Goal: Task Accomplishment & Management: Complete application form

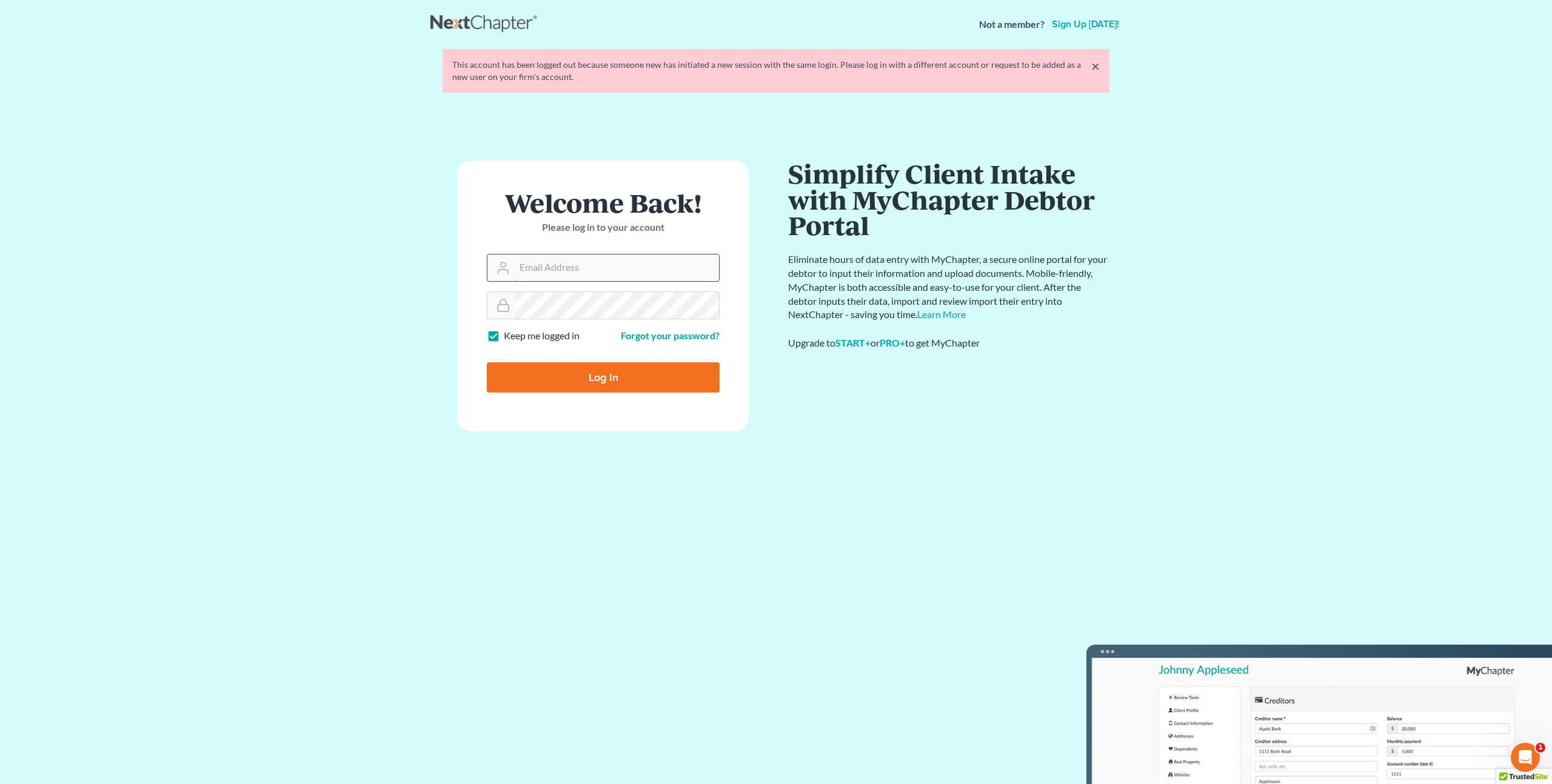
click at [548, 271] on input "Email Address" at bounding box center [616, 268] width 204 height 27
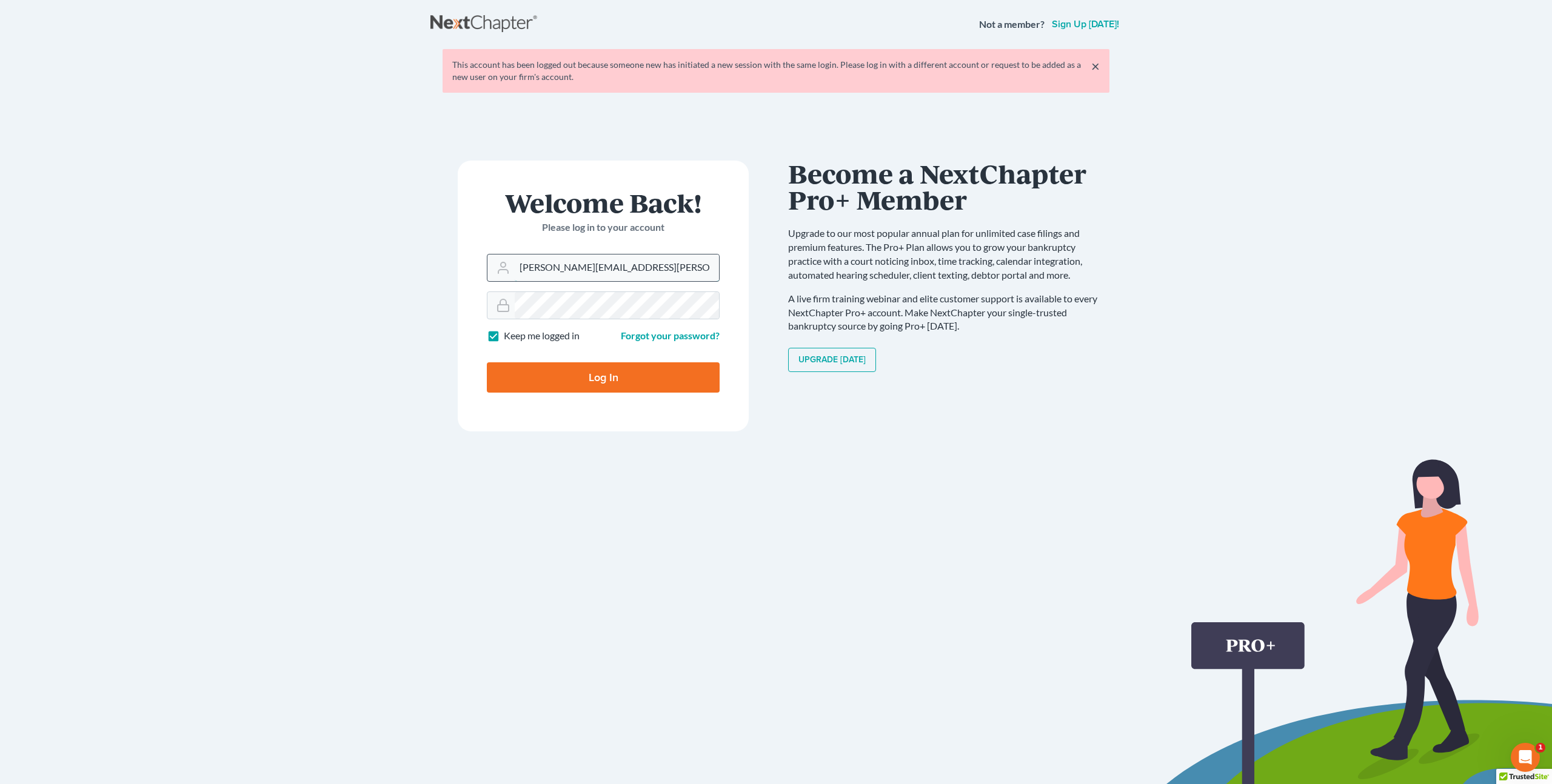
type input "peter.mullison@cbklg.com"
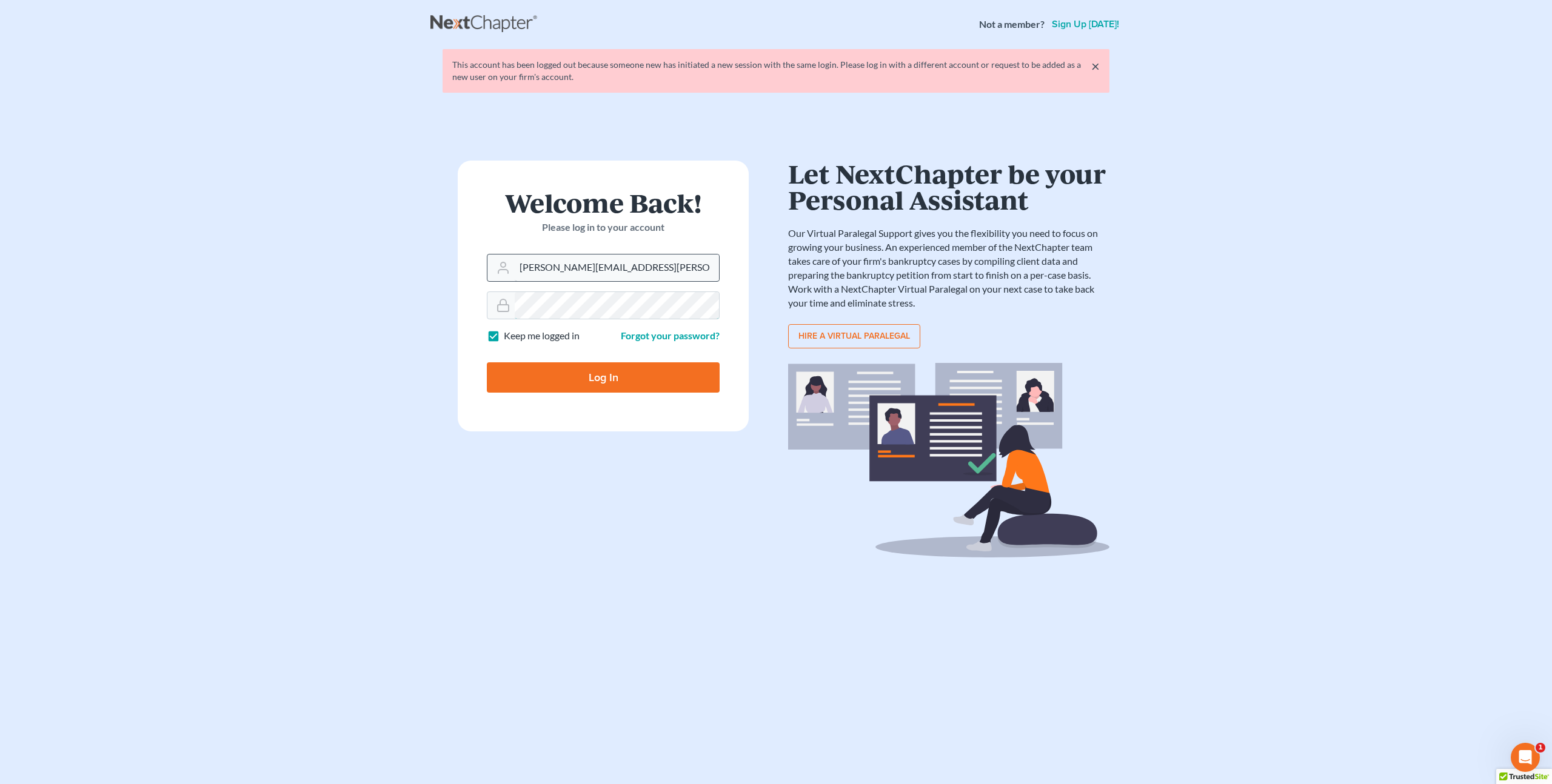
click at [486, 362] on input "Log In" at bounding box center [603, 377] width 233 height 30
type input "Thinking..."
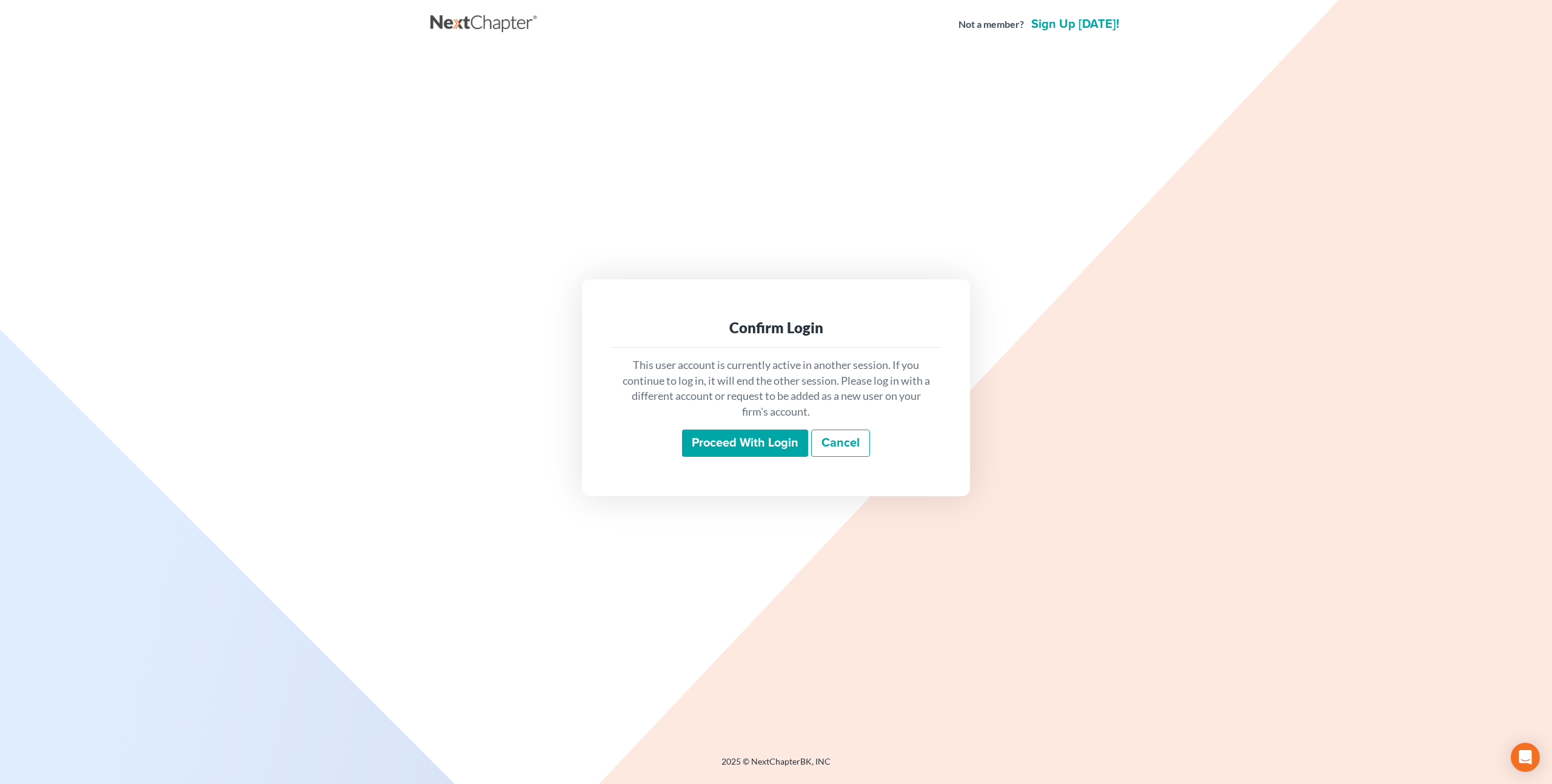
click at [702, 441] on input "Proceed with login" at bounding box center [745, 443] width 126 height 28
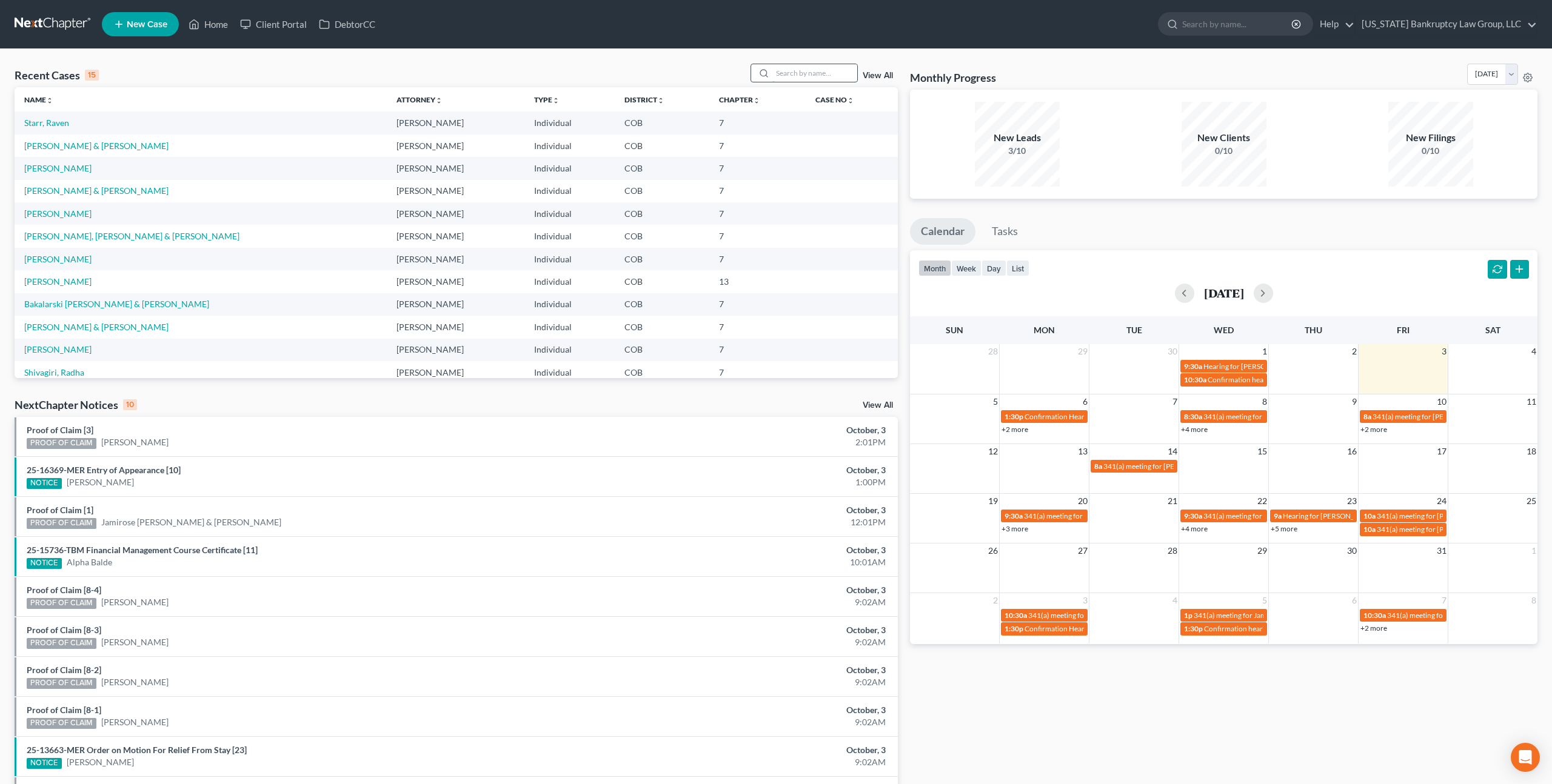
click at [790, 72] on input "search" at bounding box center [815, 72] width 85 height 18
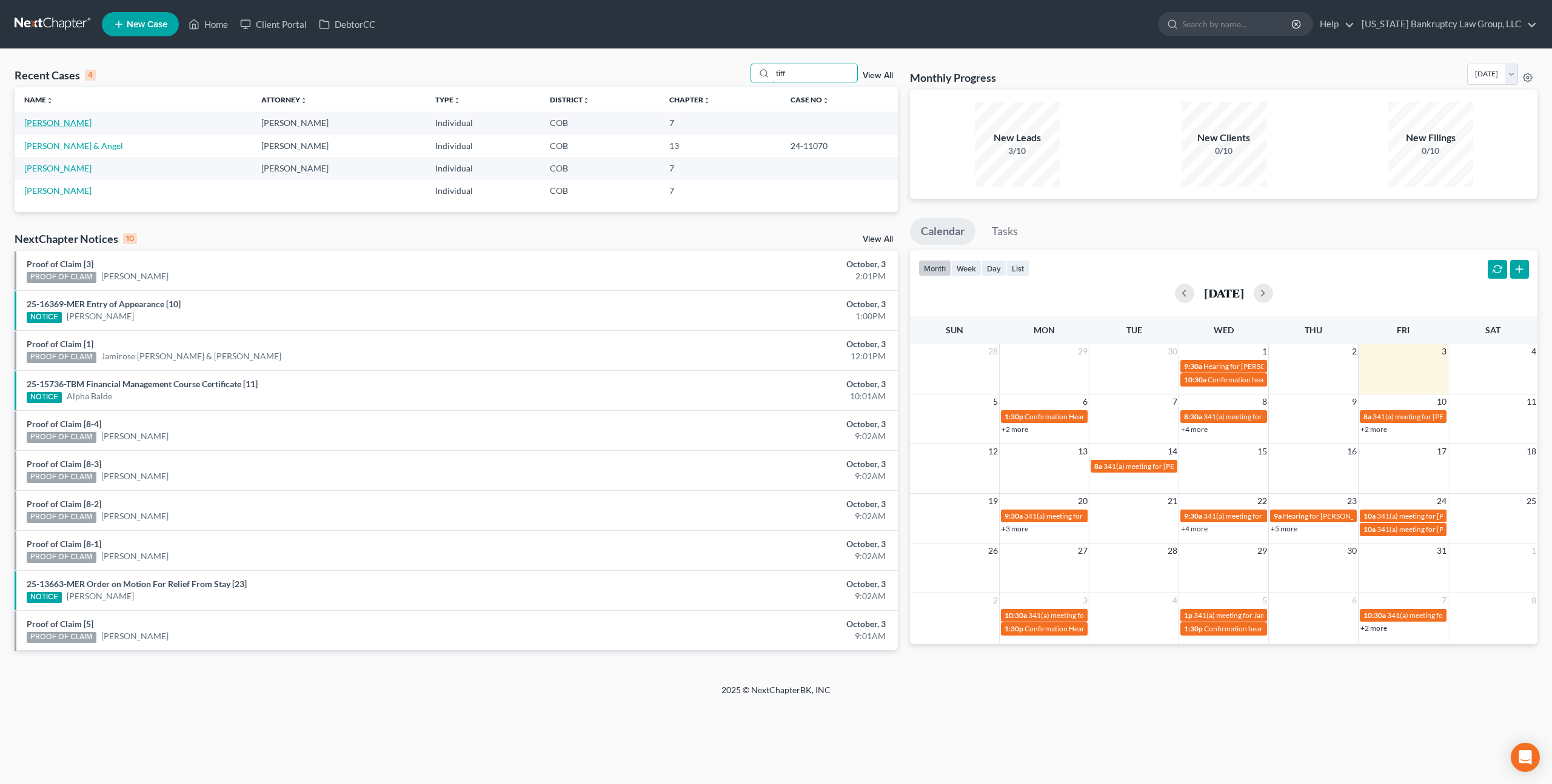
type input "tiff"
click at [74, 125] on link "White, Tiffany" at bounding box center [57, 123] width 67 height 10
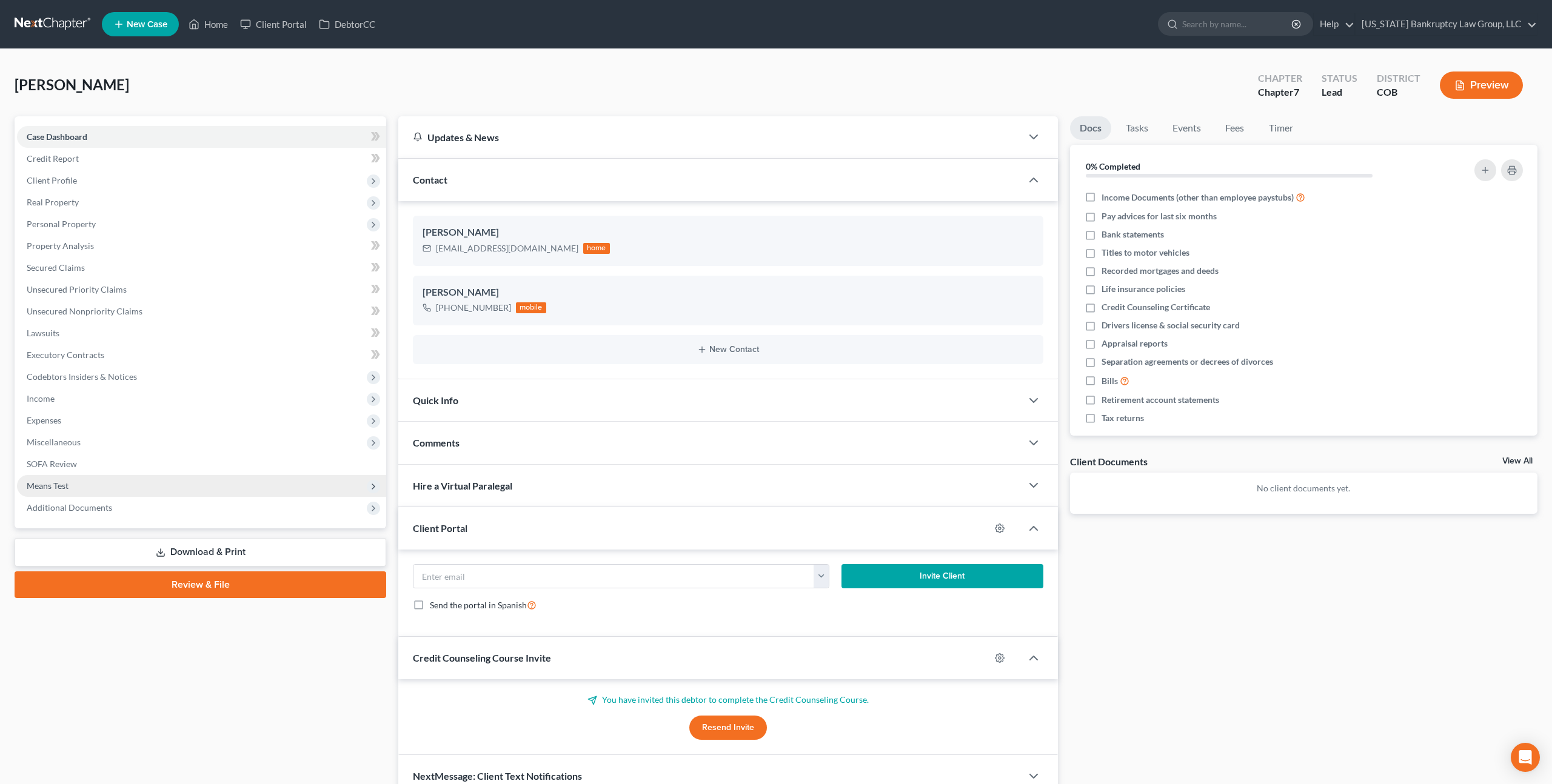
click at [57, 482] on span "Means Test" at bounding box center [48, 485] width 42 height 10
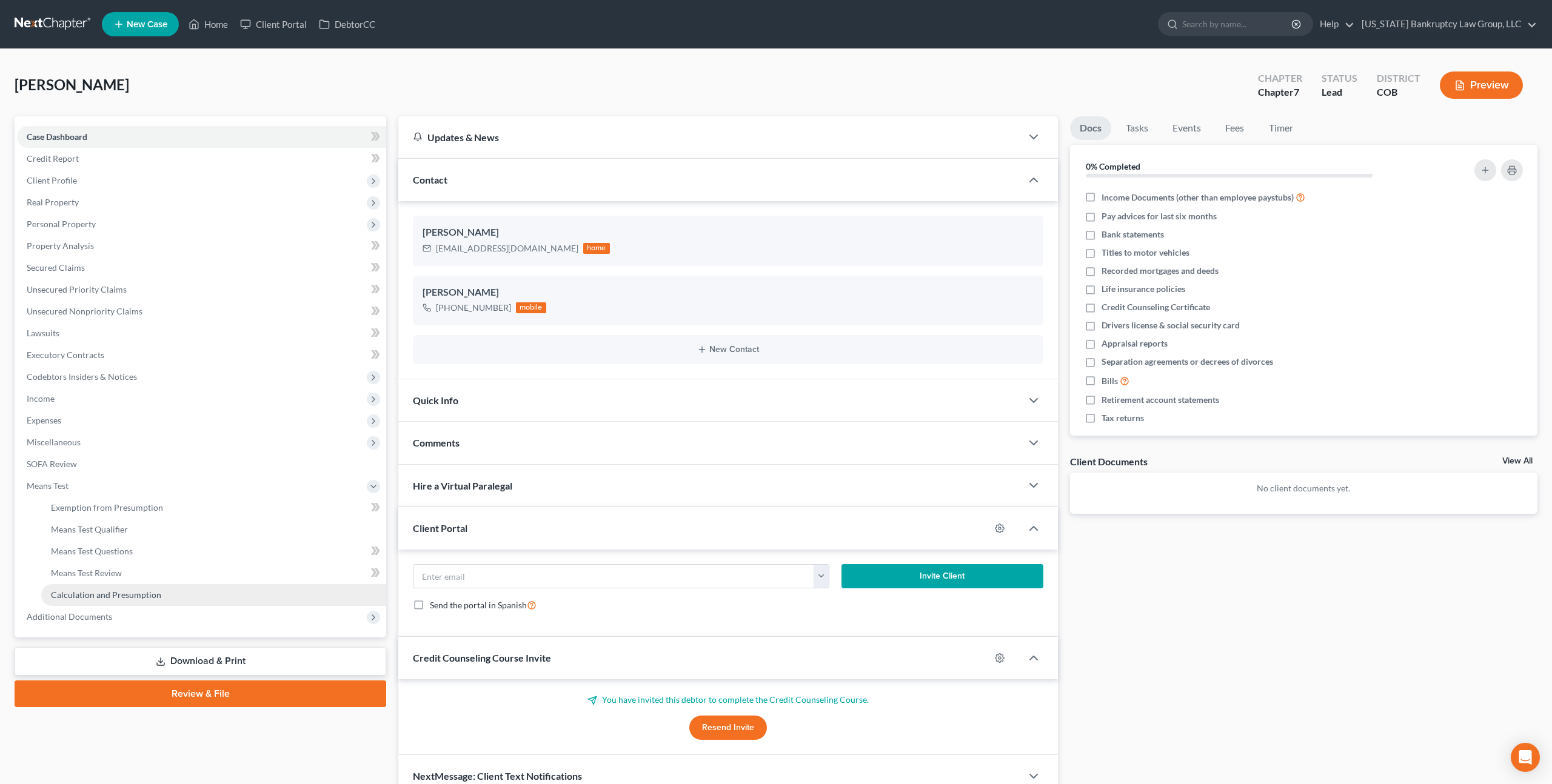
click at [116, 597] on span "Calculation and Presumption" at bounding box center [106, 594] width 110 height 10
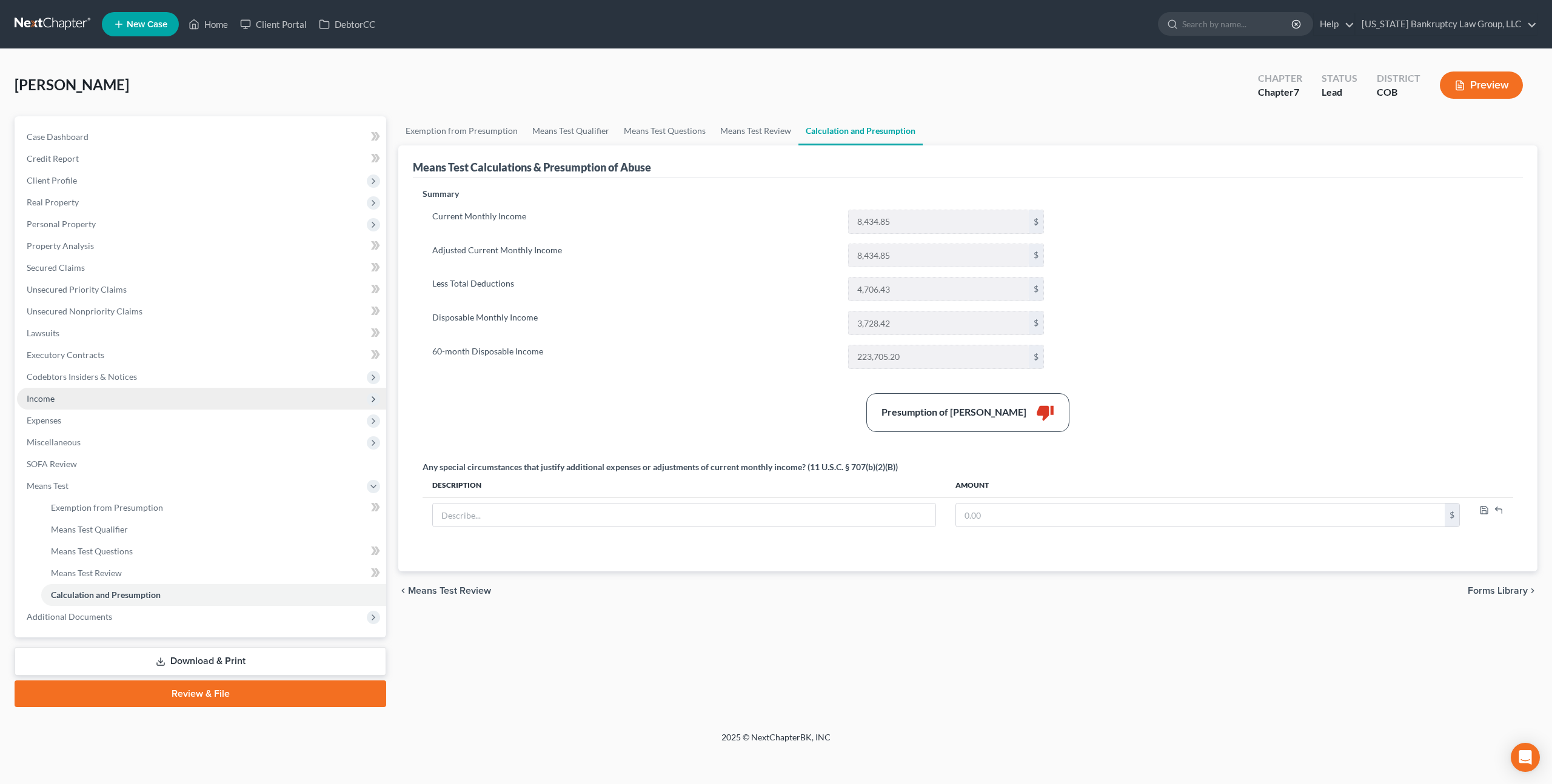
click at [86, 395] on span "Income" at bounding box center [201, 399] width 369 height 22
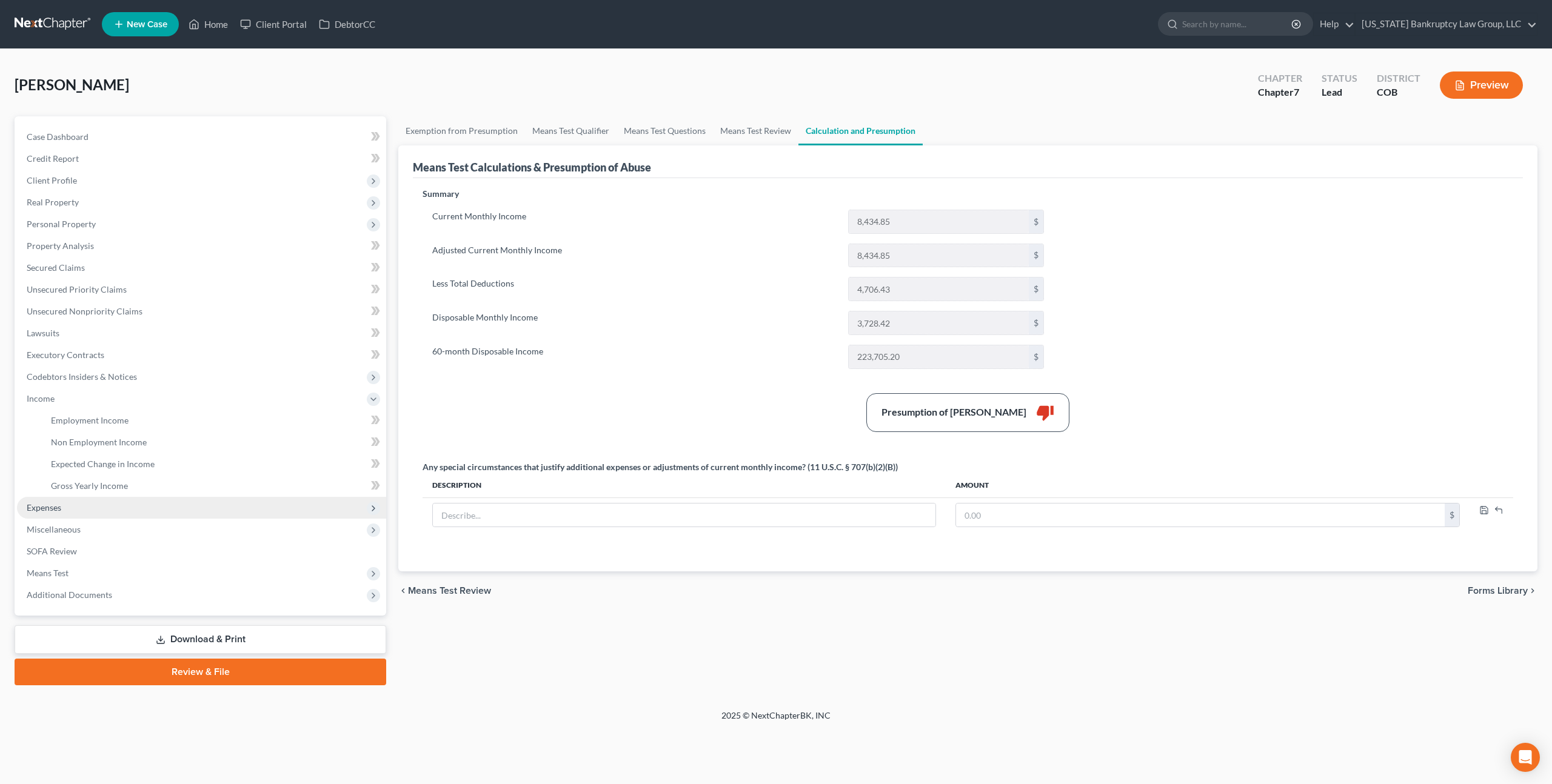
click at [58, 507] on span "Expenses" at bounding box center [44, 507] width 35 height 10
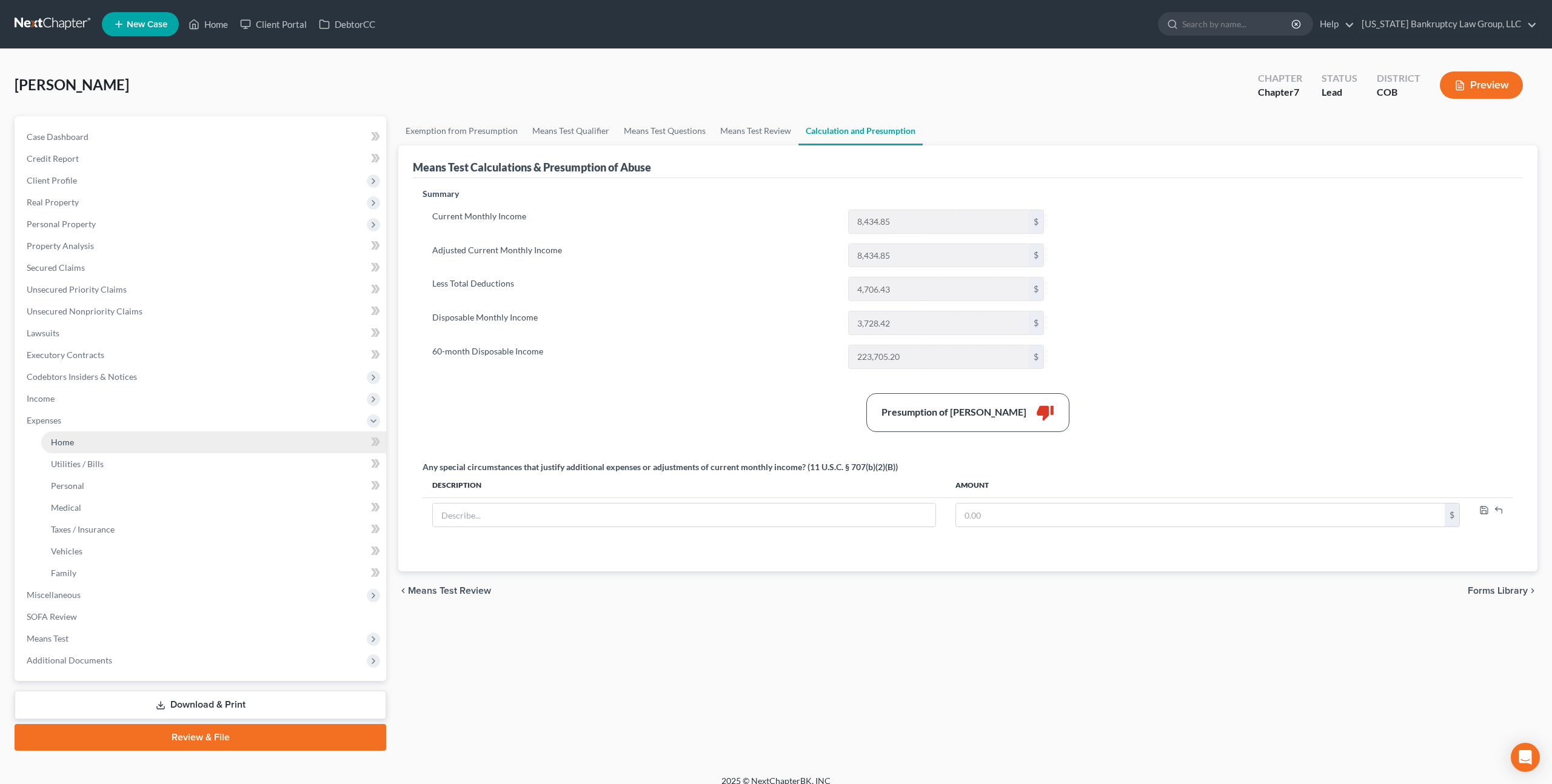
click at [67, 441] on span "Home" at bounding box center [62, 442] width 23 height 10
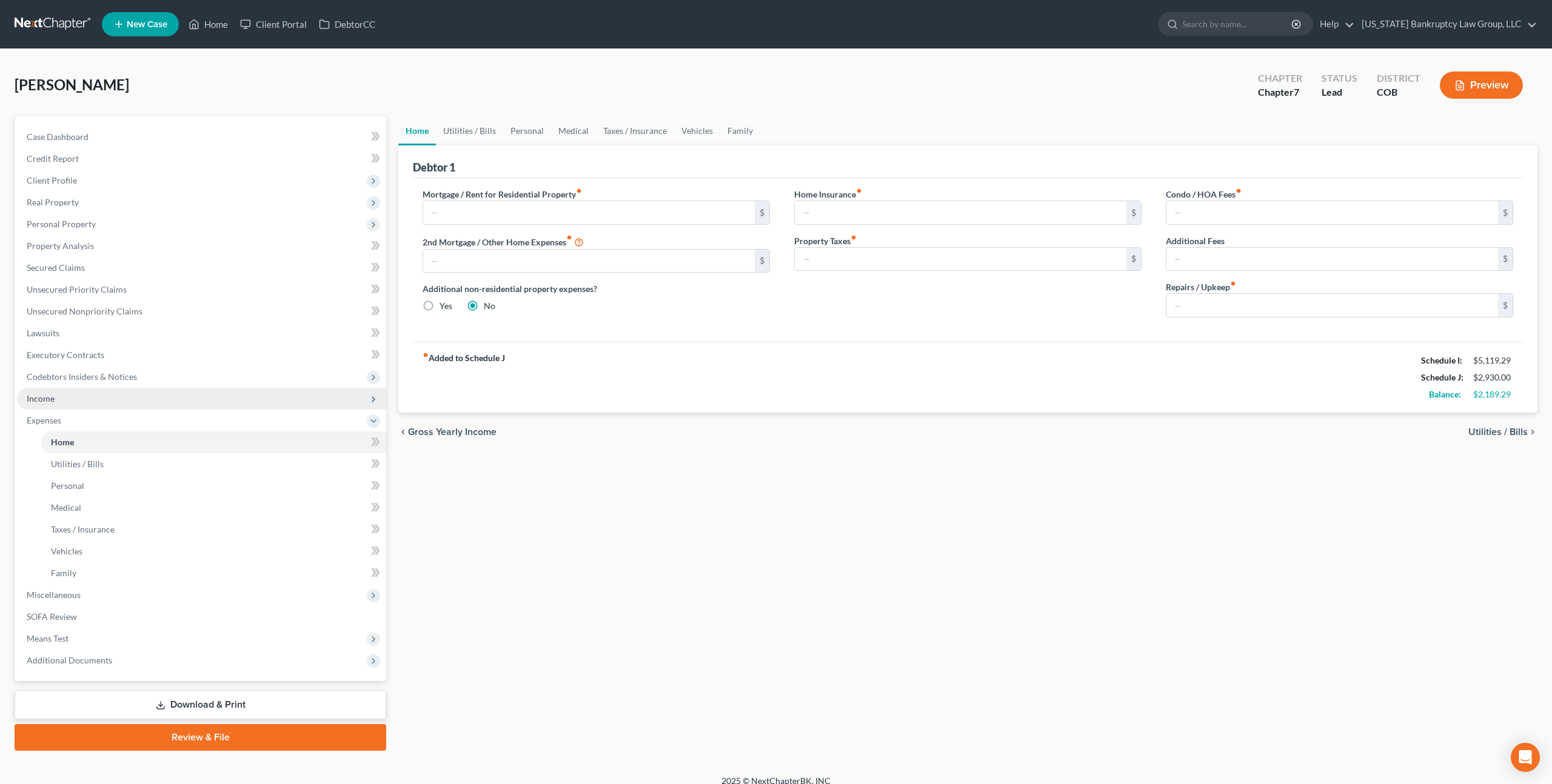
click at [56, 402] on span "Income" at bounding box center [201, 399] width 369 height 22
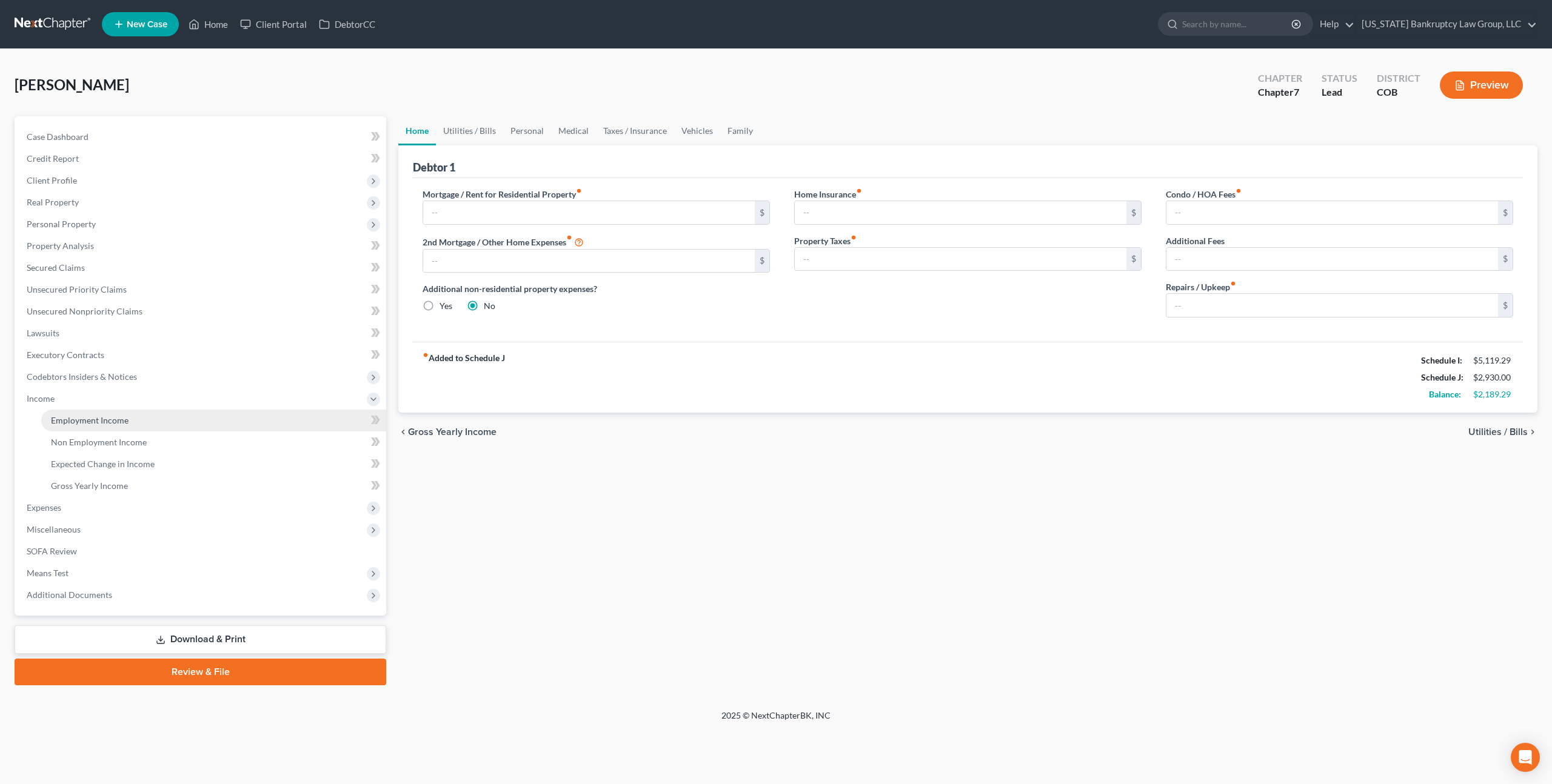
click at [85, 421] on span "Employment Income" at bounding box center [89, 420] width 78 height 10
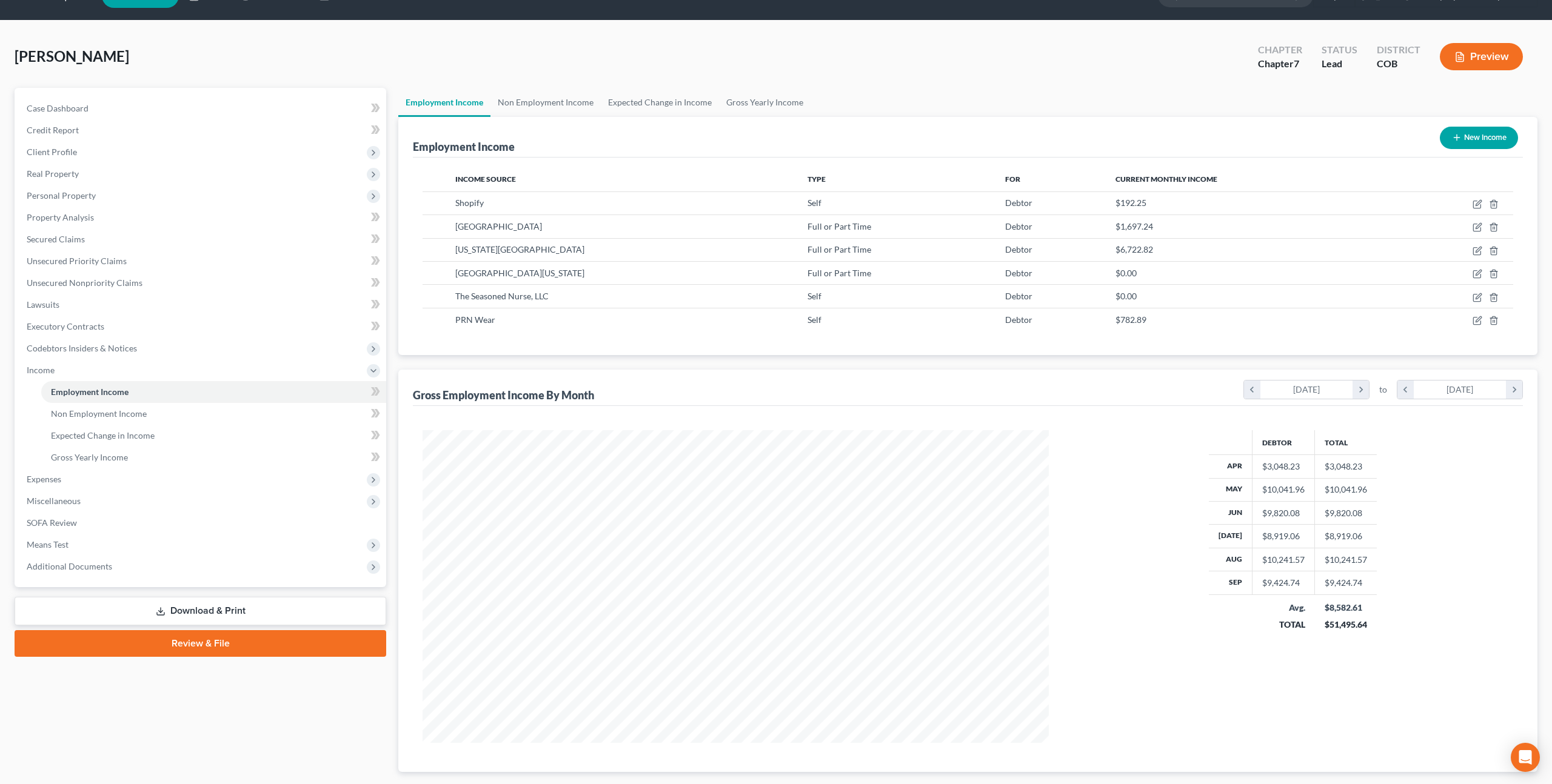
scroll to position [82, 0]
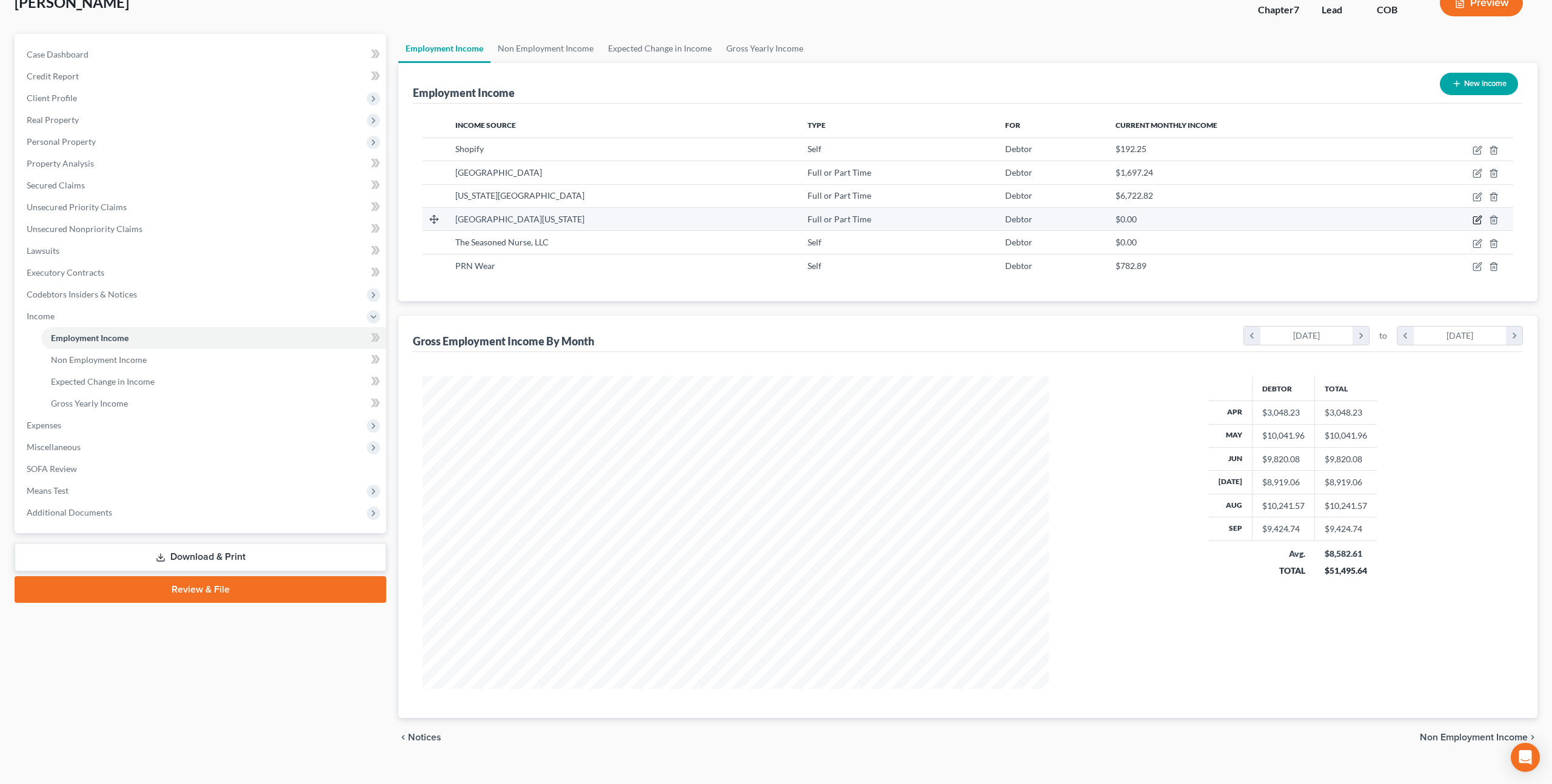
click at [1476, 218] on icon "button" at bounding box center [1477, 220] width 10 height 10
select select "0"
select select "5"
select select "0"
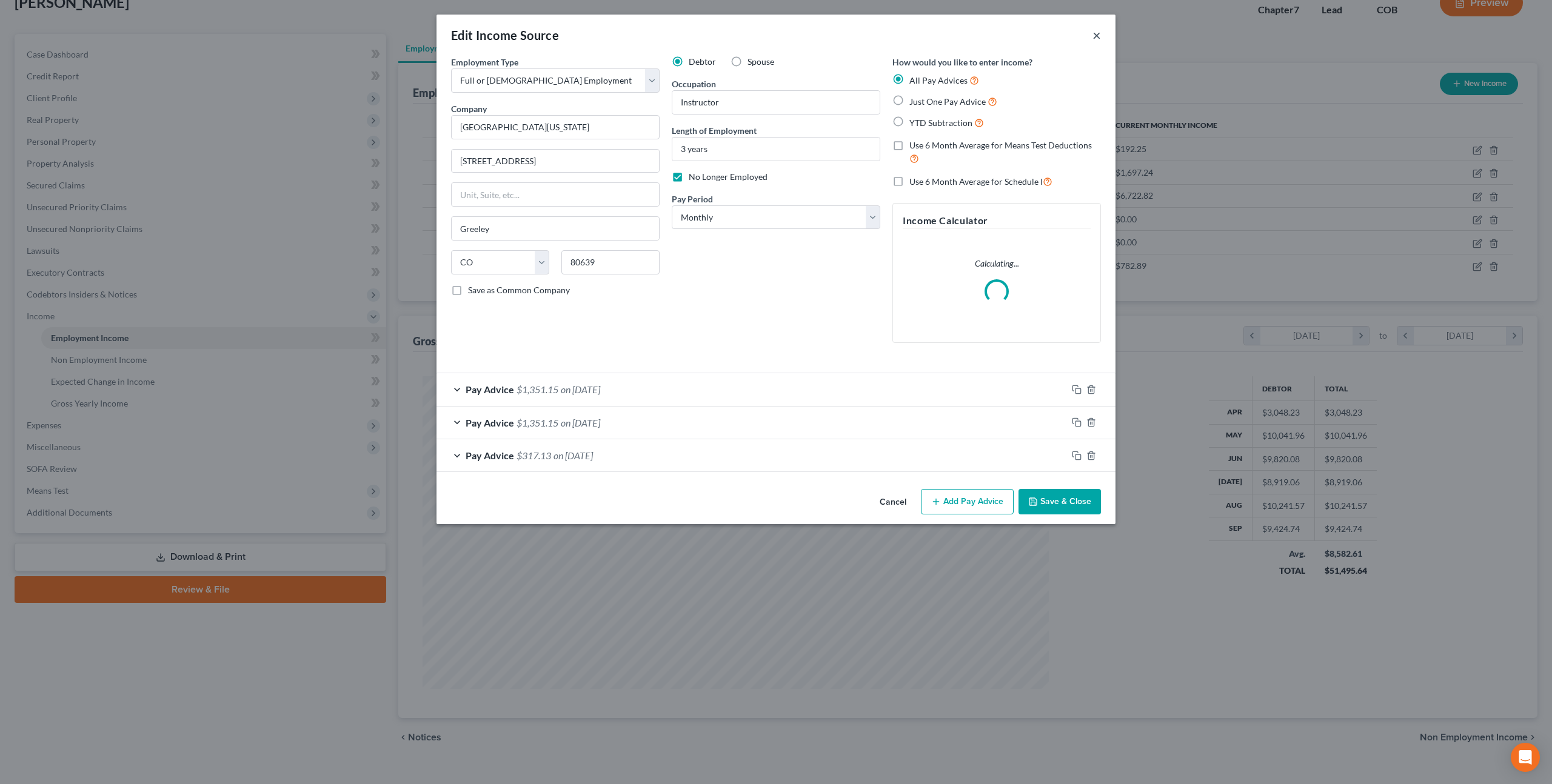
click at [1098, 36] on button "×" at bounding box center [1096, 35] width 8 height 15
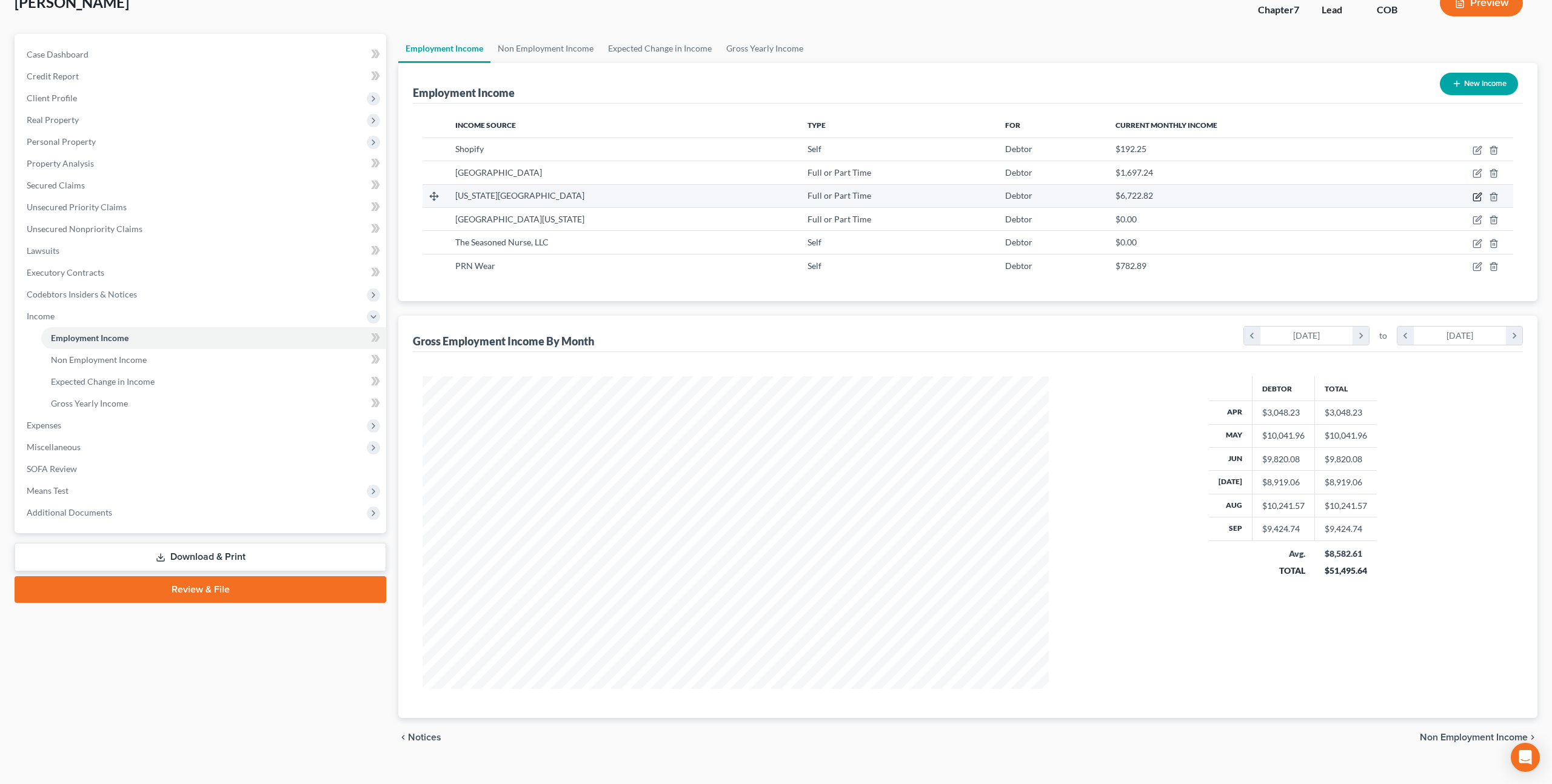
click at [1479, 195] on icon "button" at bounding box center [1477, 197] width 10 height 10
select select "0"
select select "5"
select select "0"
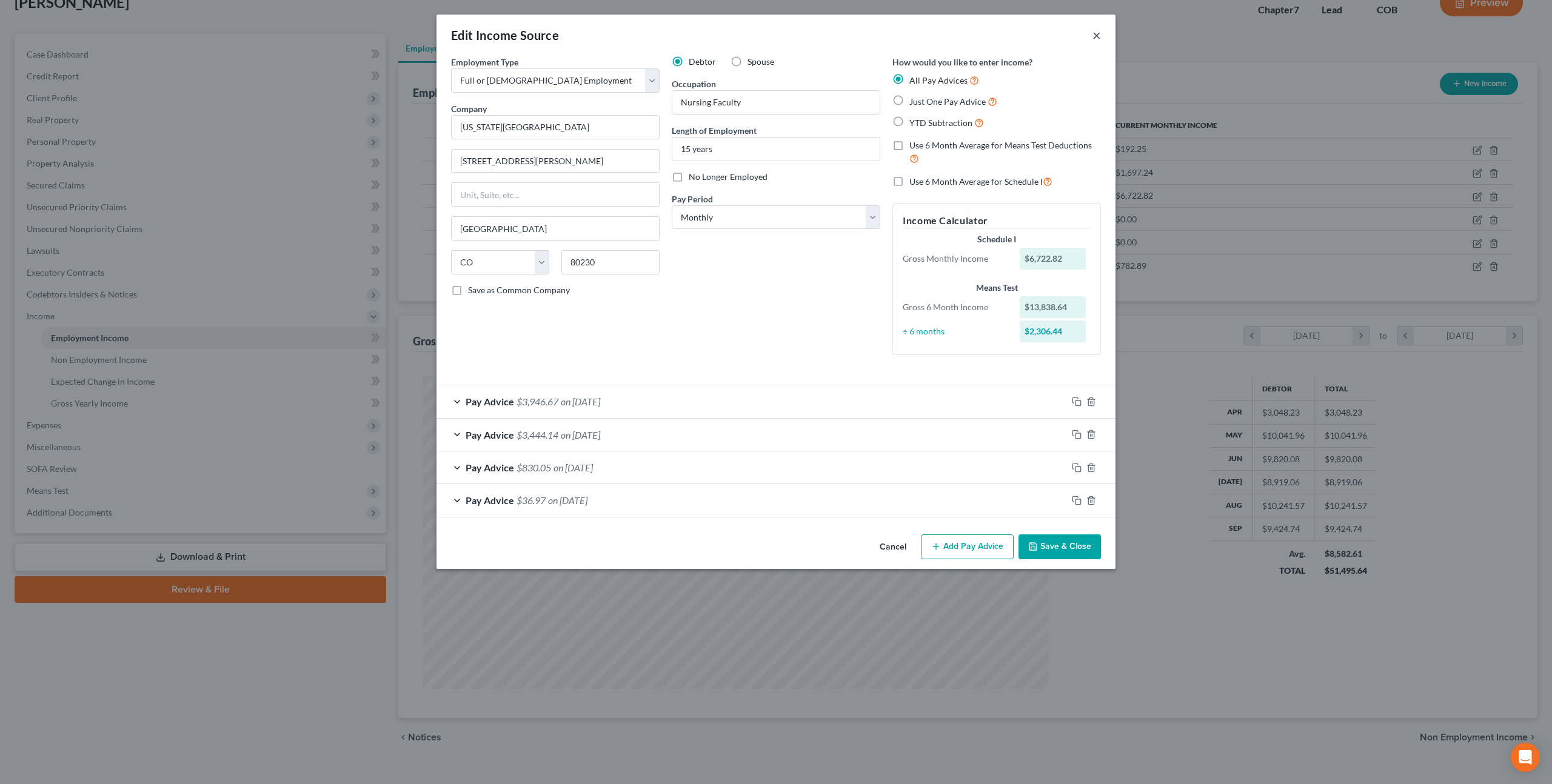
click at [1096, 36] on button "×" at bounding box center [1096, 35] width 8 height 15
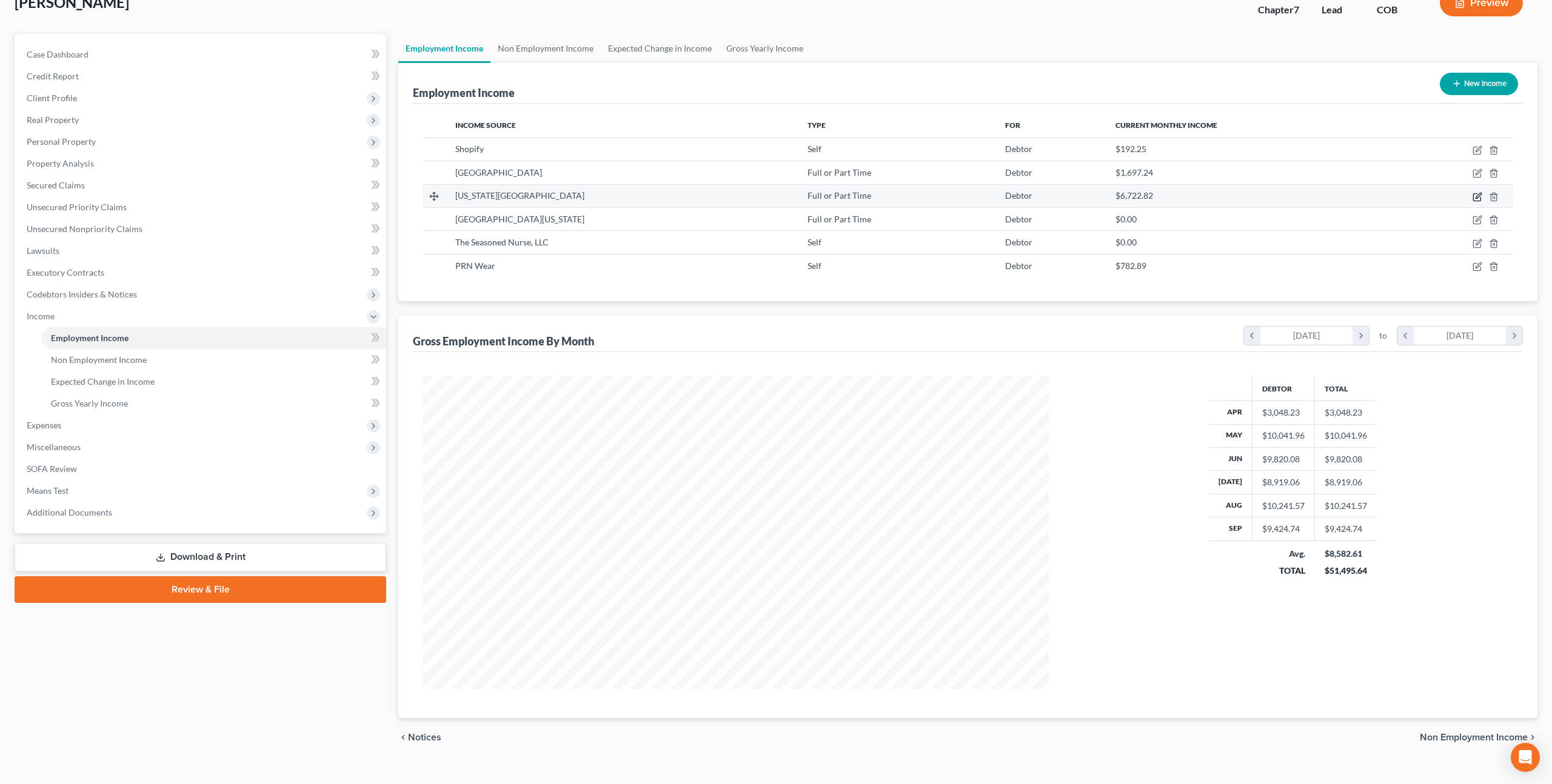
click at [1478, 196] on icon "button" at bounding box center [1477, 197] width 10 height 10
select select "0"
select select "5"
select select "0"
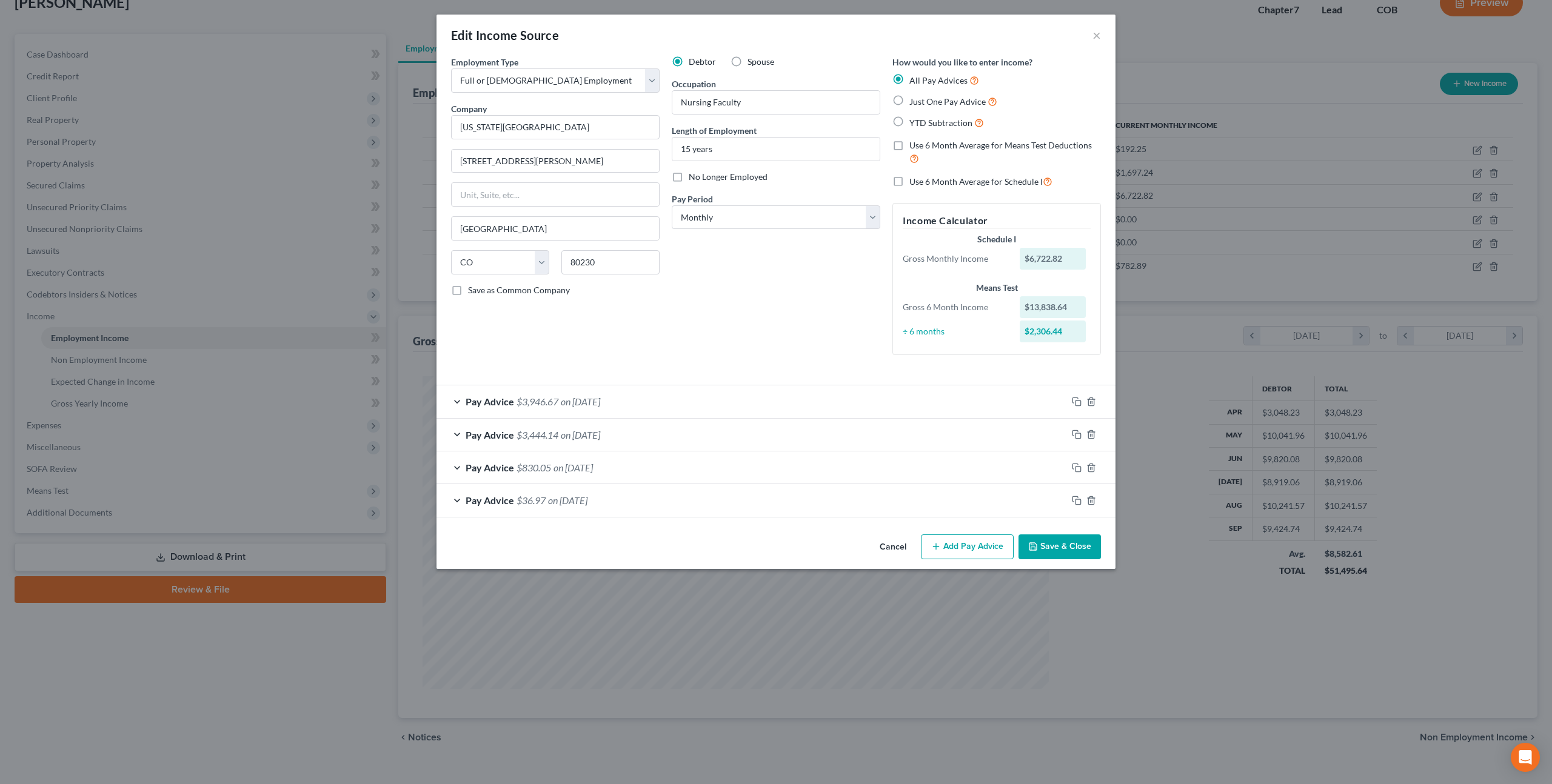
click at [804, 388] on div "Pay Advice $3,946.67 on 09/30/2025" at bounding box center [752, 402] width 631 height 32
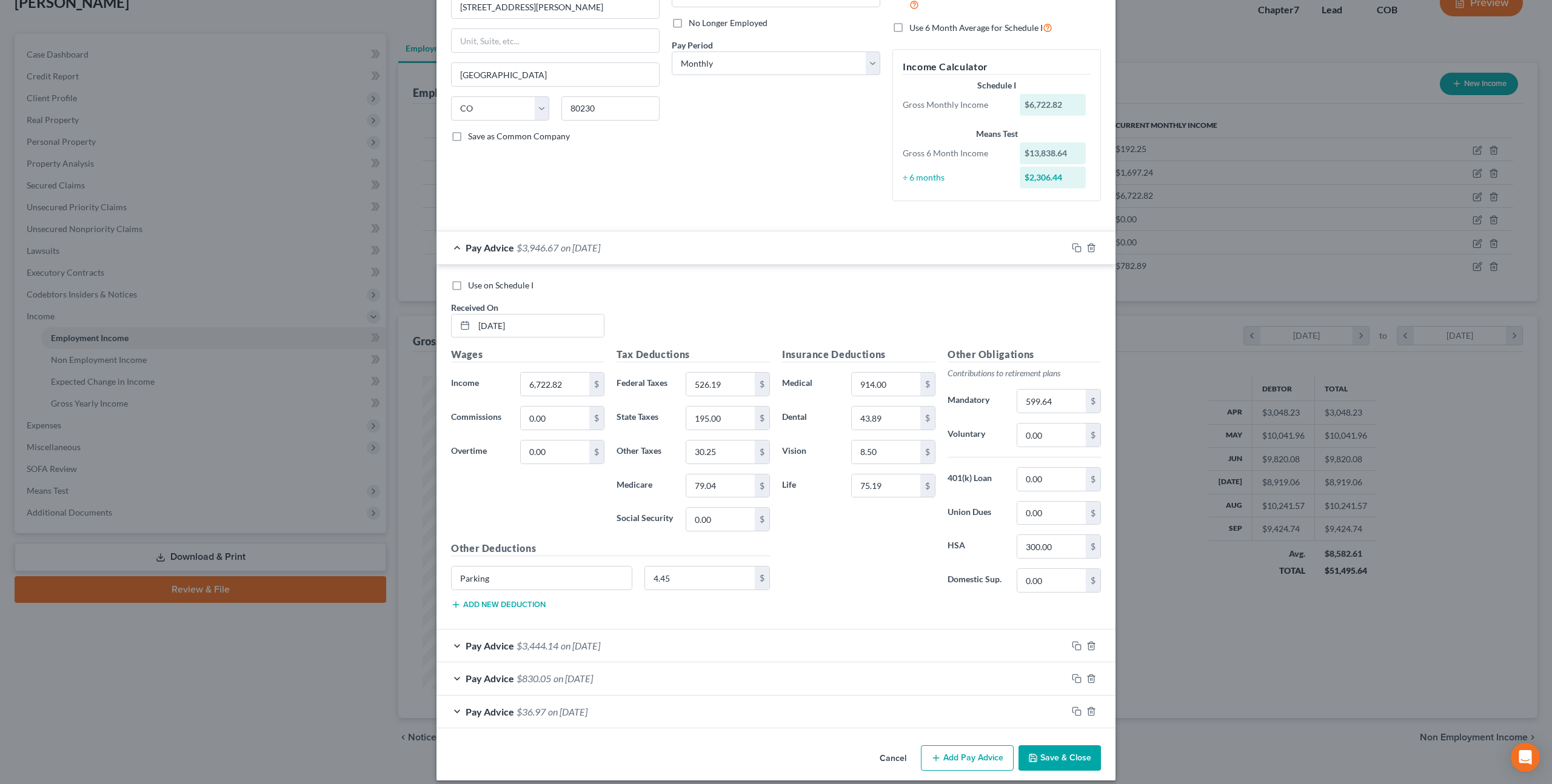
scroll to position [164, 0]
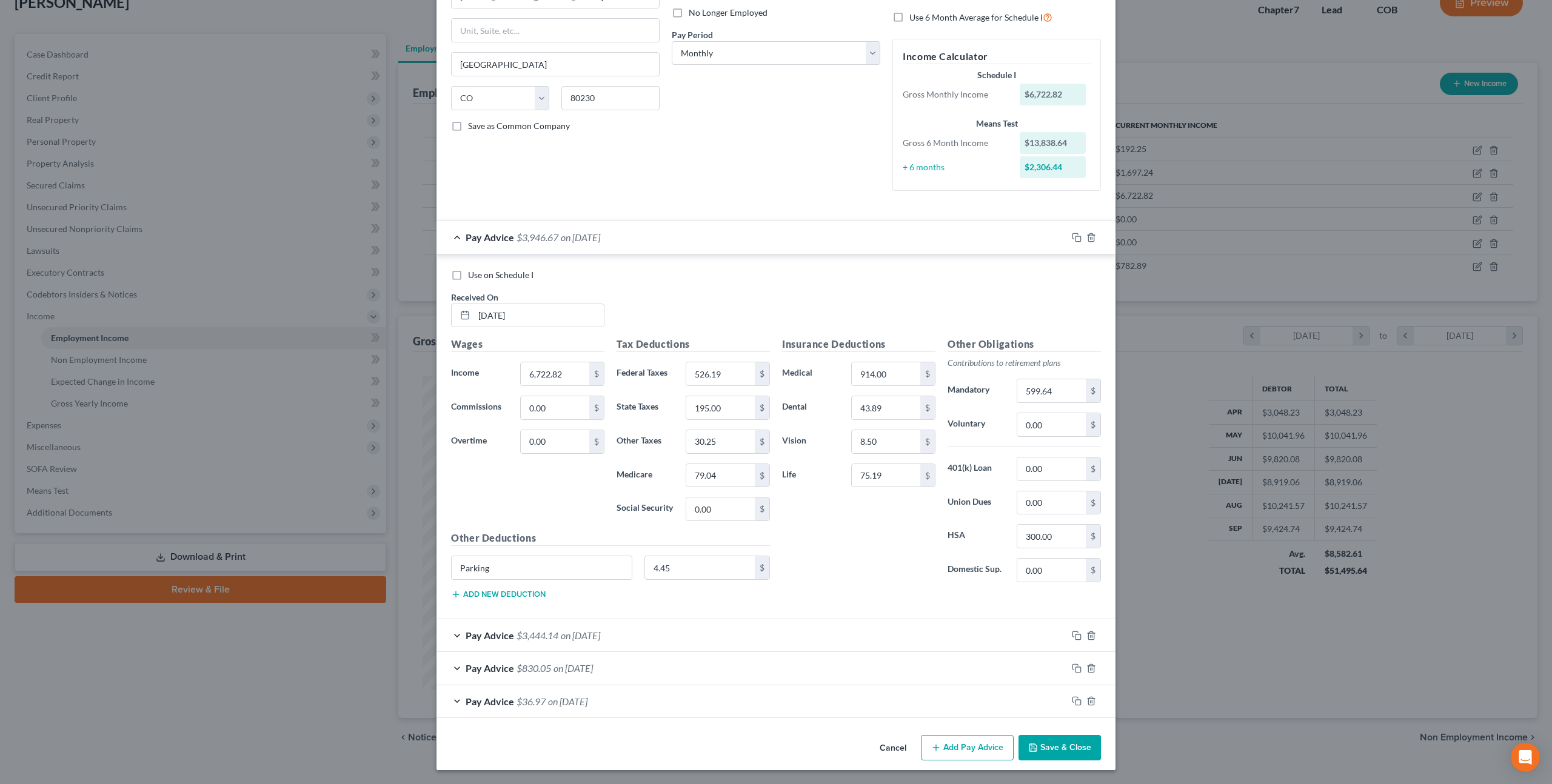
click at [786, 246] on div "Pay Advice $3,946.67 on 09/30/2025" at bounding box center [752, 237] width 631 height 32
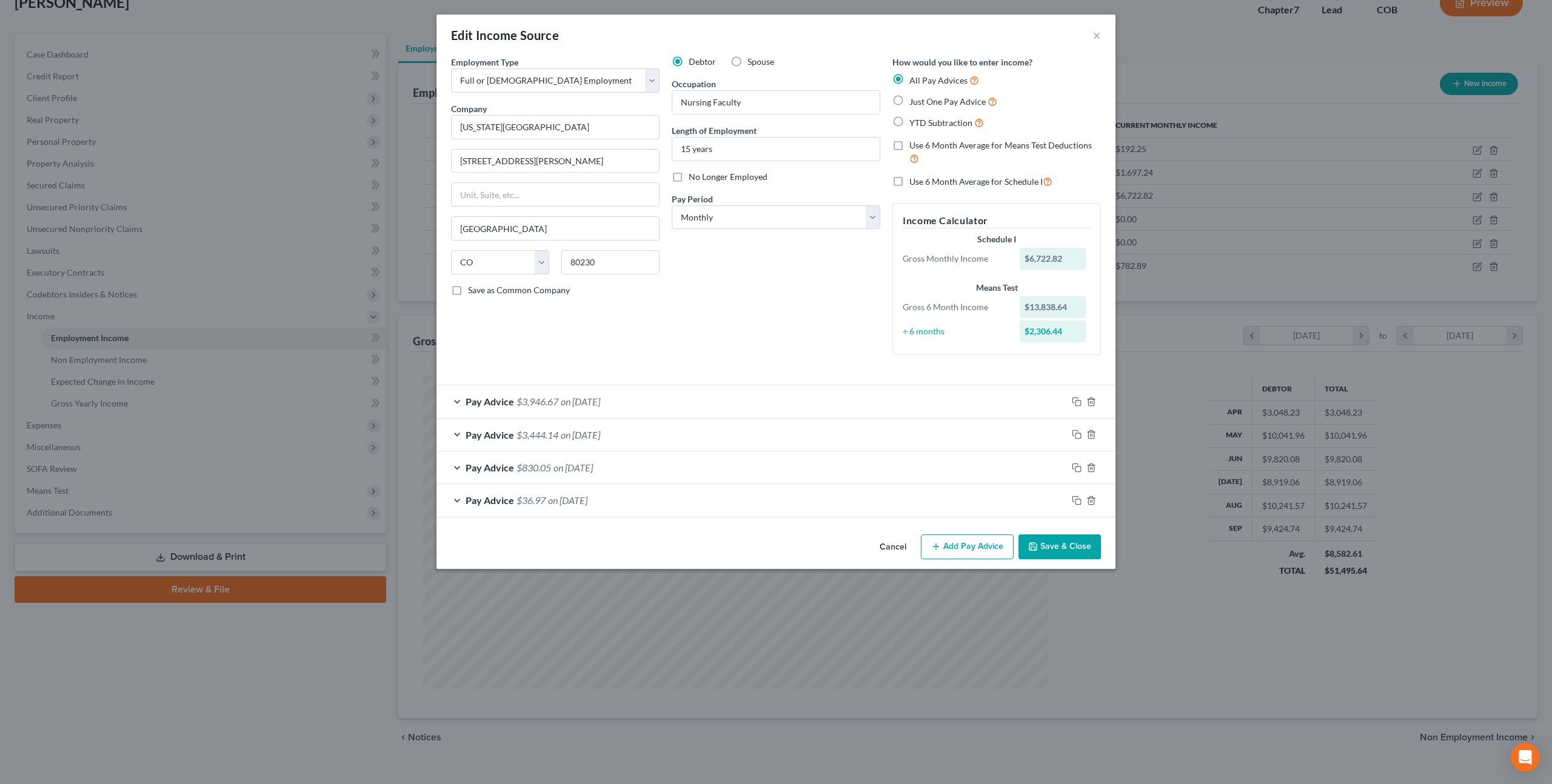
scroll to position [0, 0]
click at [711, 438] on div "Pay Advice $3,444.14 on 08/29/2025" at bounding box center [752, 435] width 631 height 32
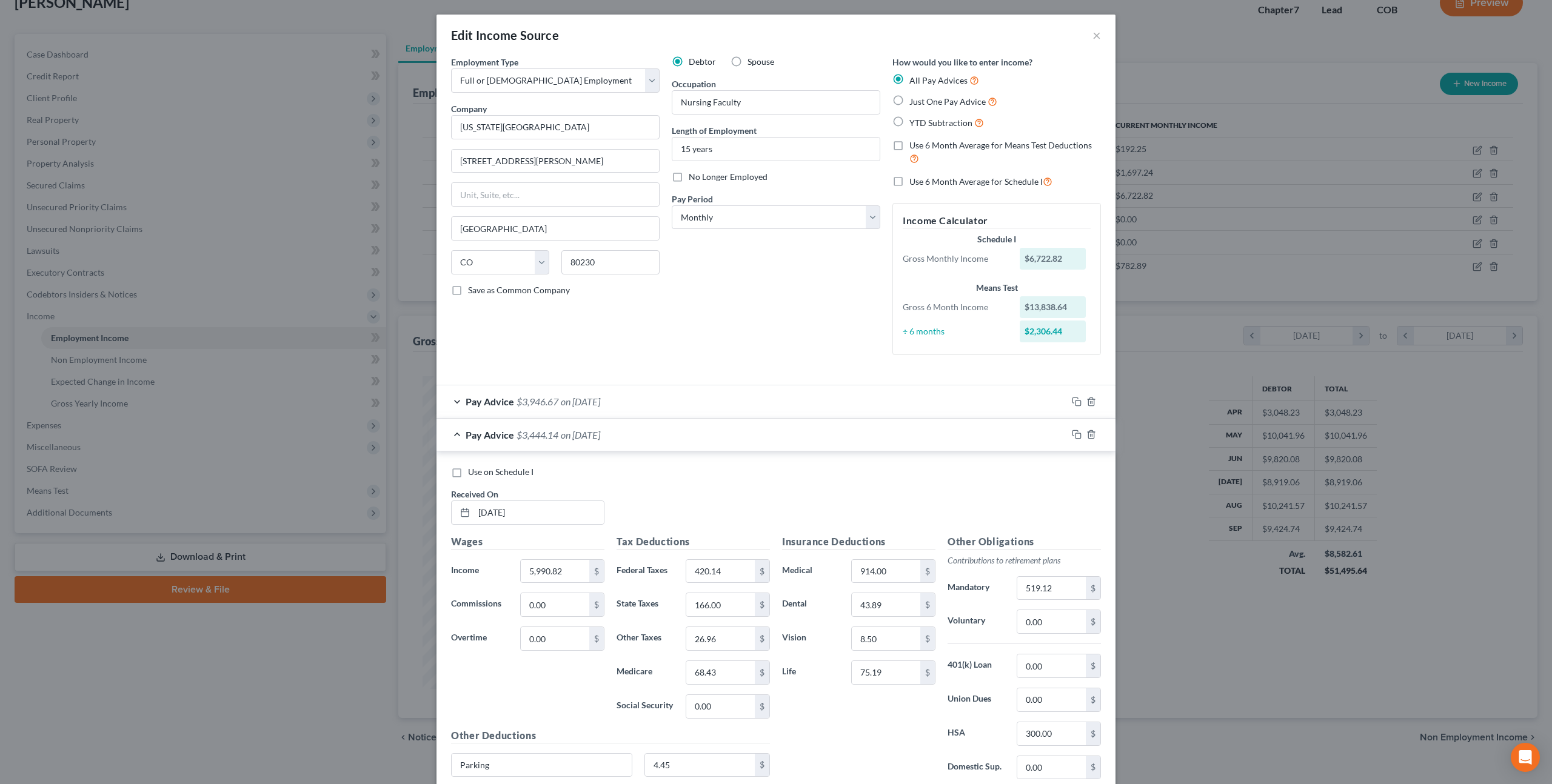
click at [709, 404] on div "Pay Advice $3,946.67 on 09/30/2025" at bounding box center [752, 402] width 631 height 32
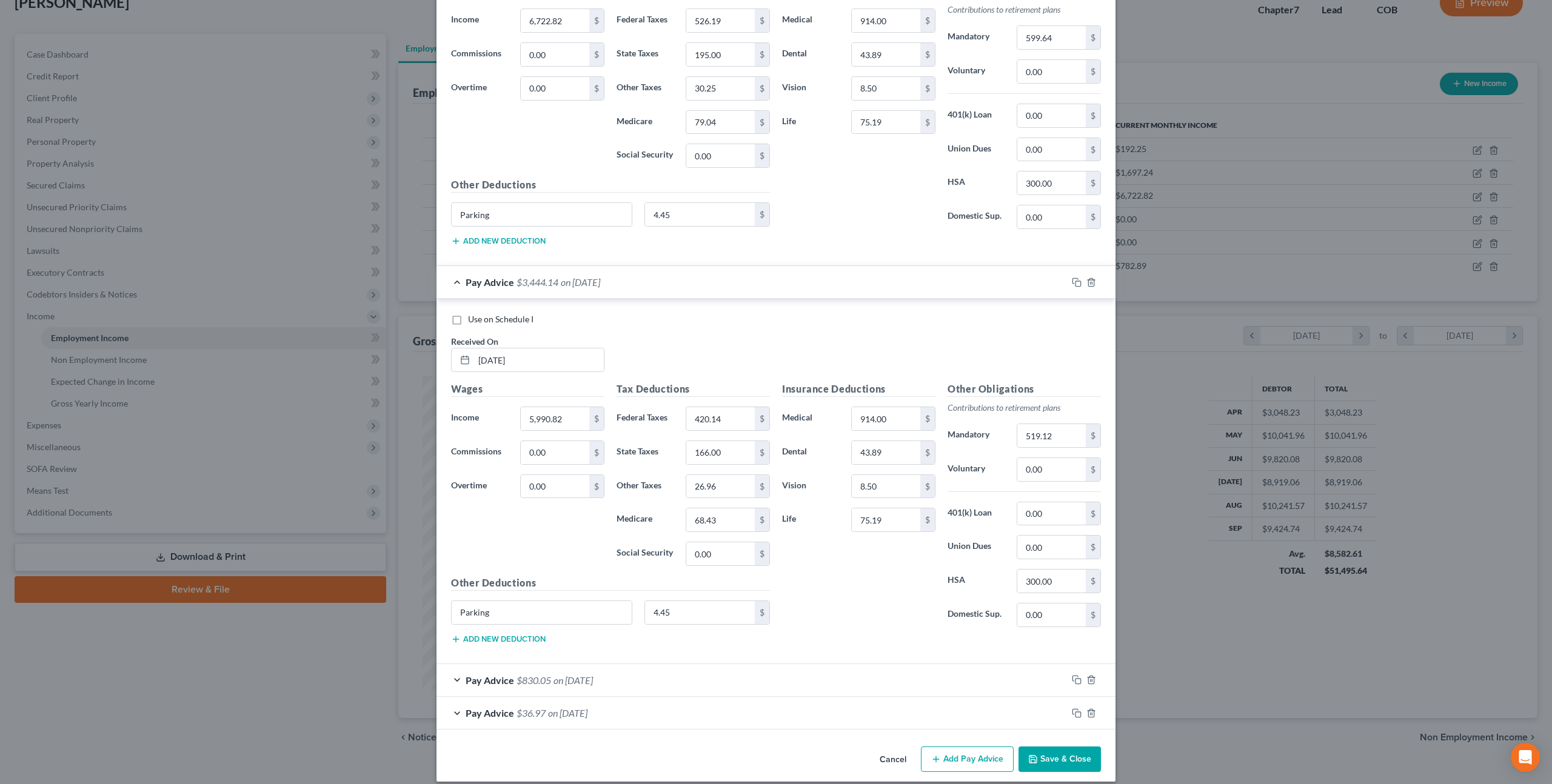
scroll to position [530, 0]
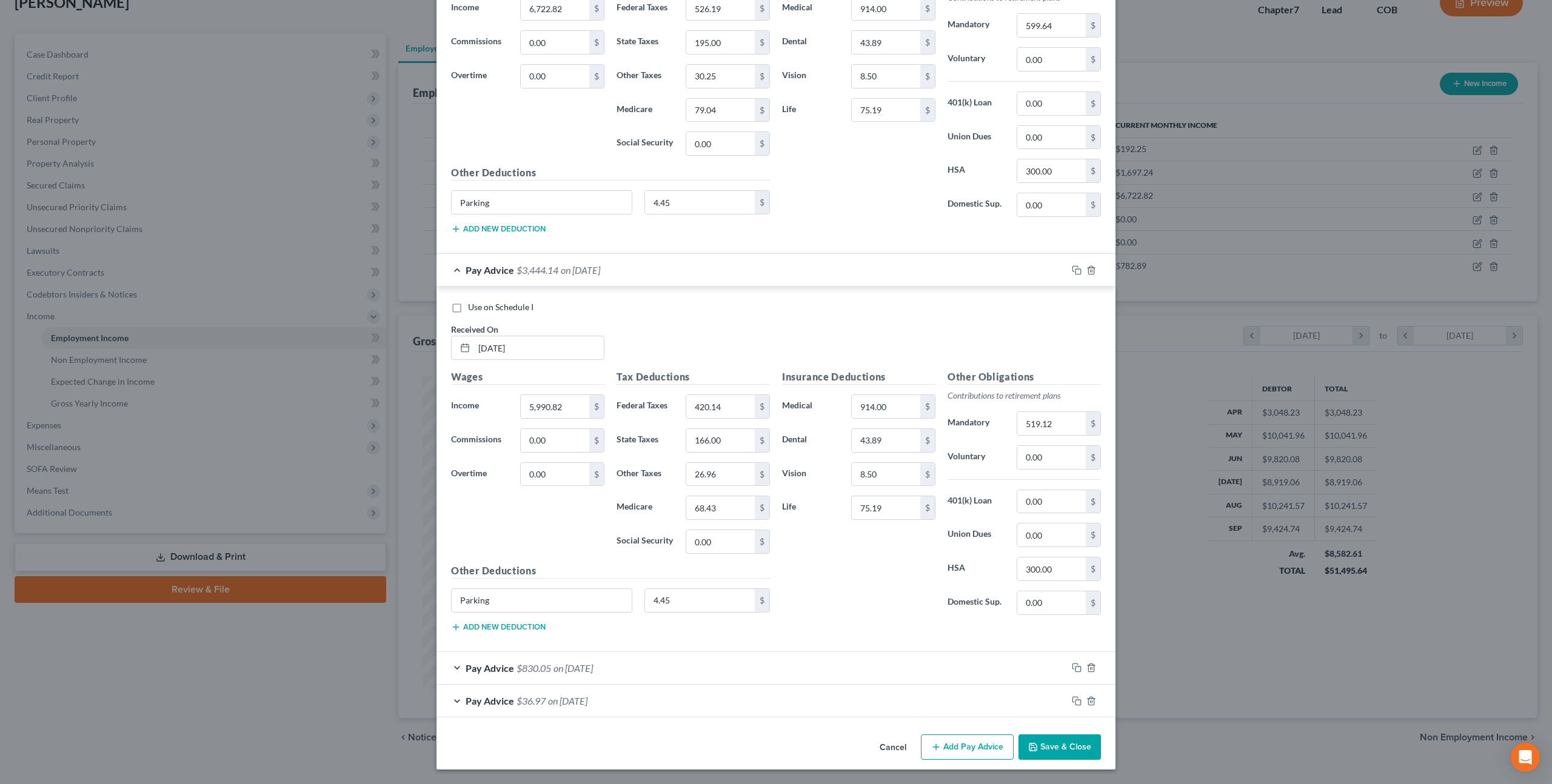
click at [1049, 752] on button "Save & Close" at bounding box center [1059, 747] width 82 height 25
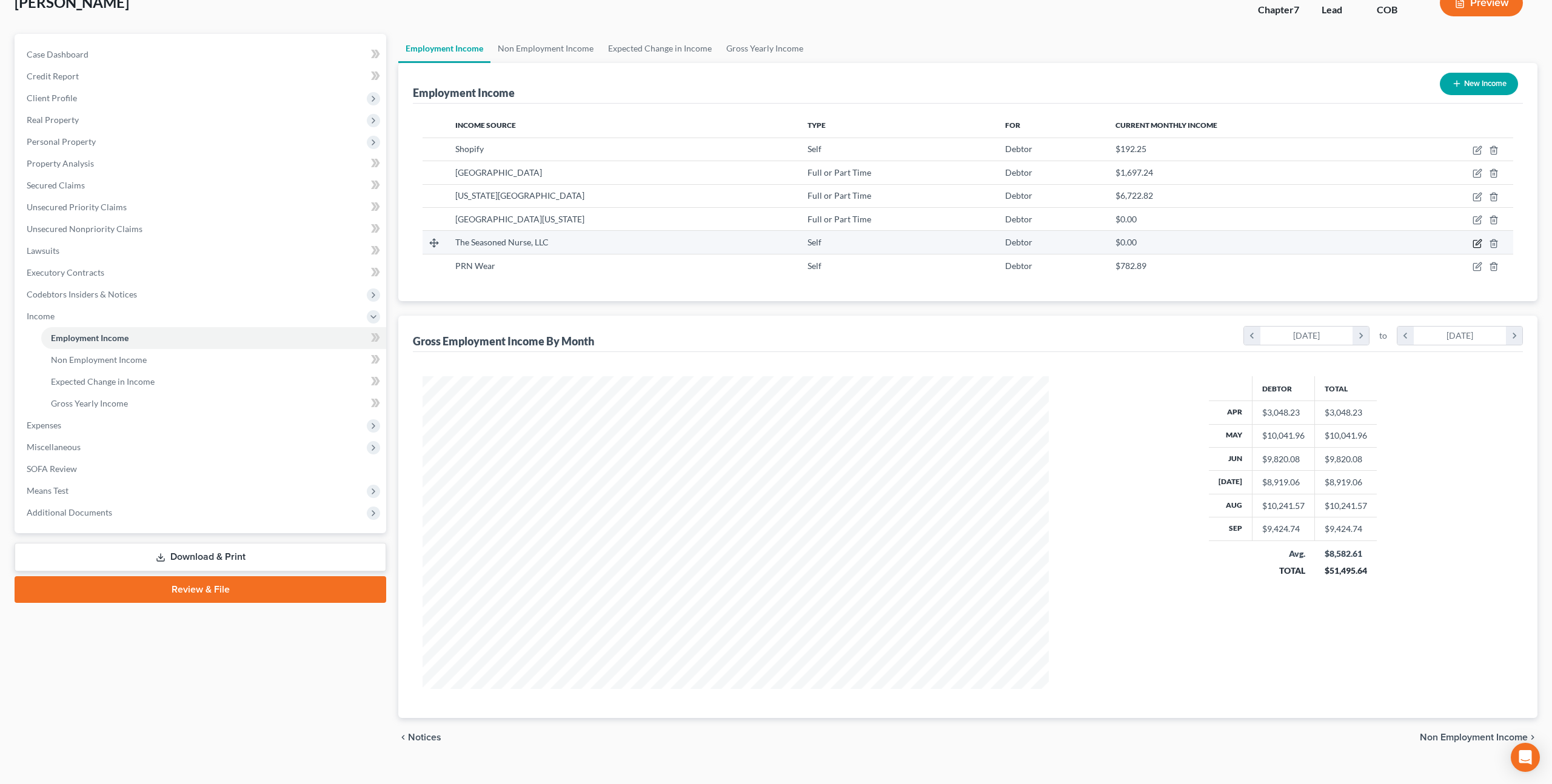
click at [1476, 242] on icon "button" at bounding box center [1478, 242] width 5 height 5
select select "1"
select select "5"
select select "0"
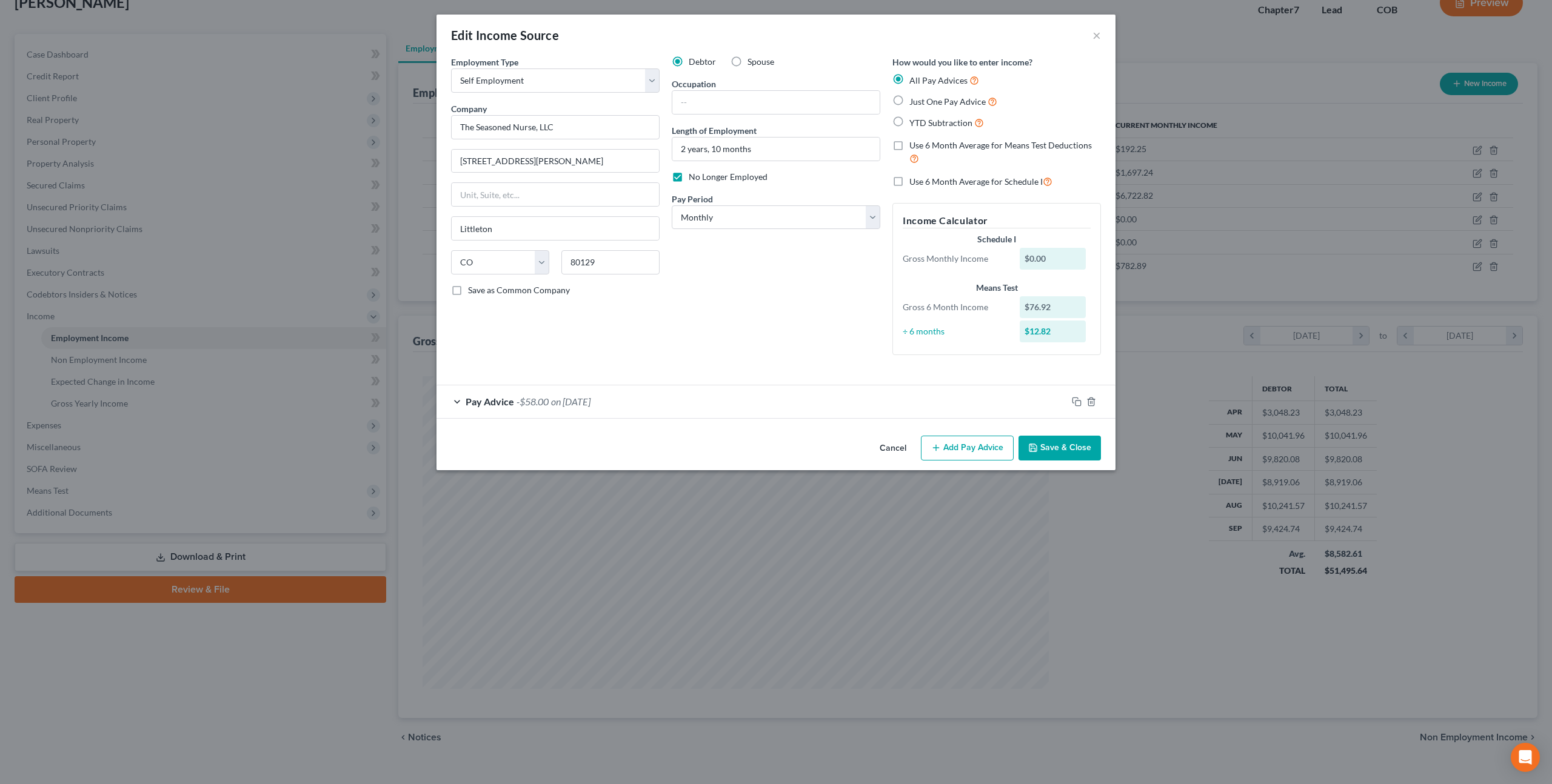
click at [895, 443] on button "Cancel" at bounding box center [893, 449] width 46 height 24
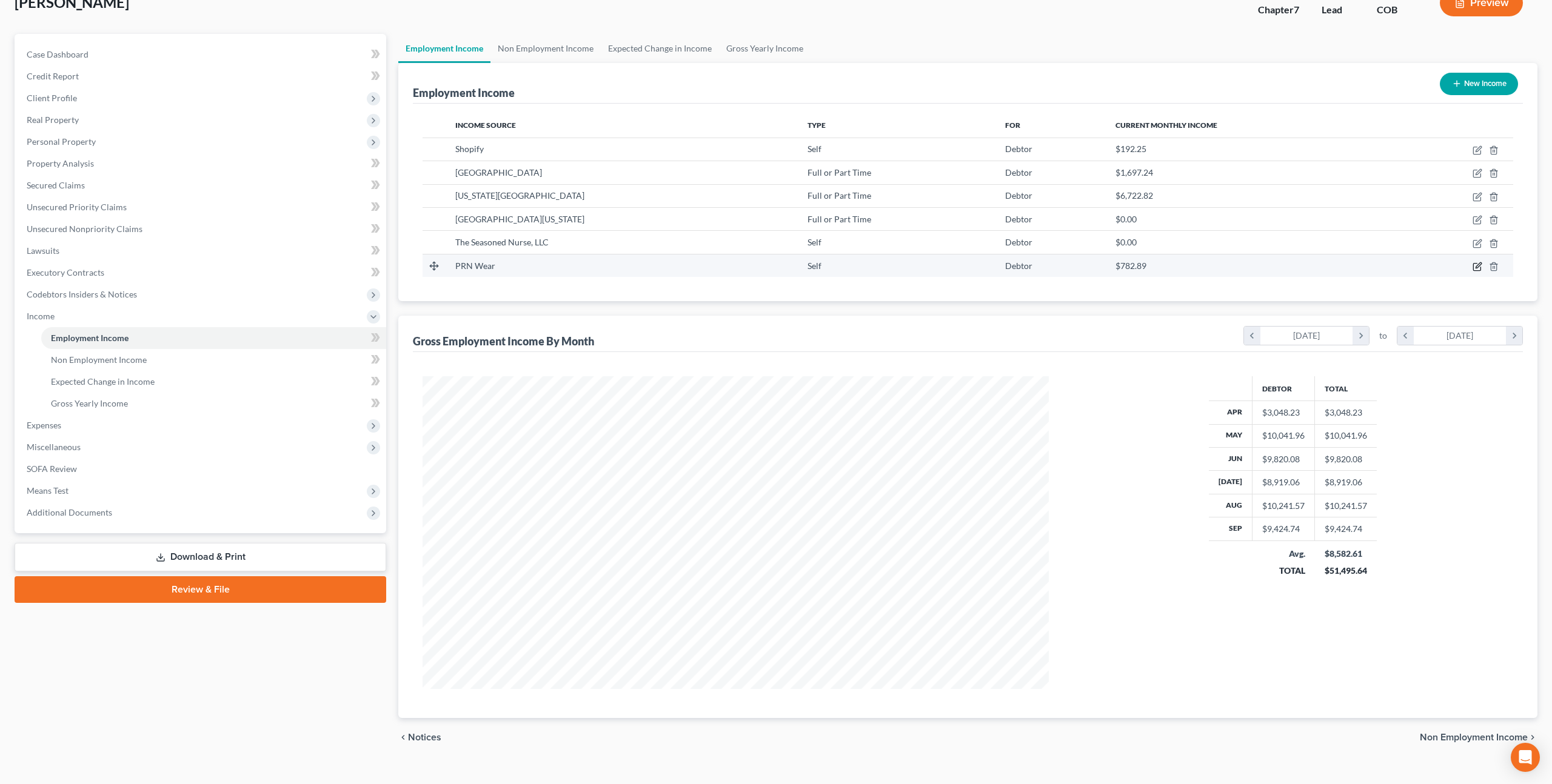
click at [1476, 264] on icon "button" at bounding box center [1477, 267] width 10 height 10
select select "1"
select select "5"
select select "0"
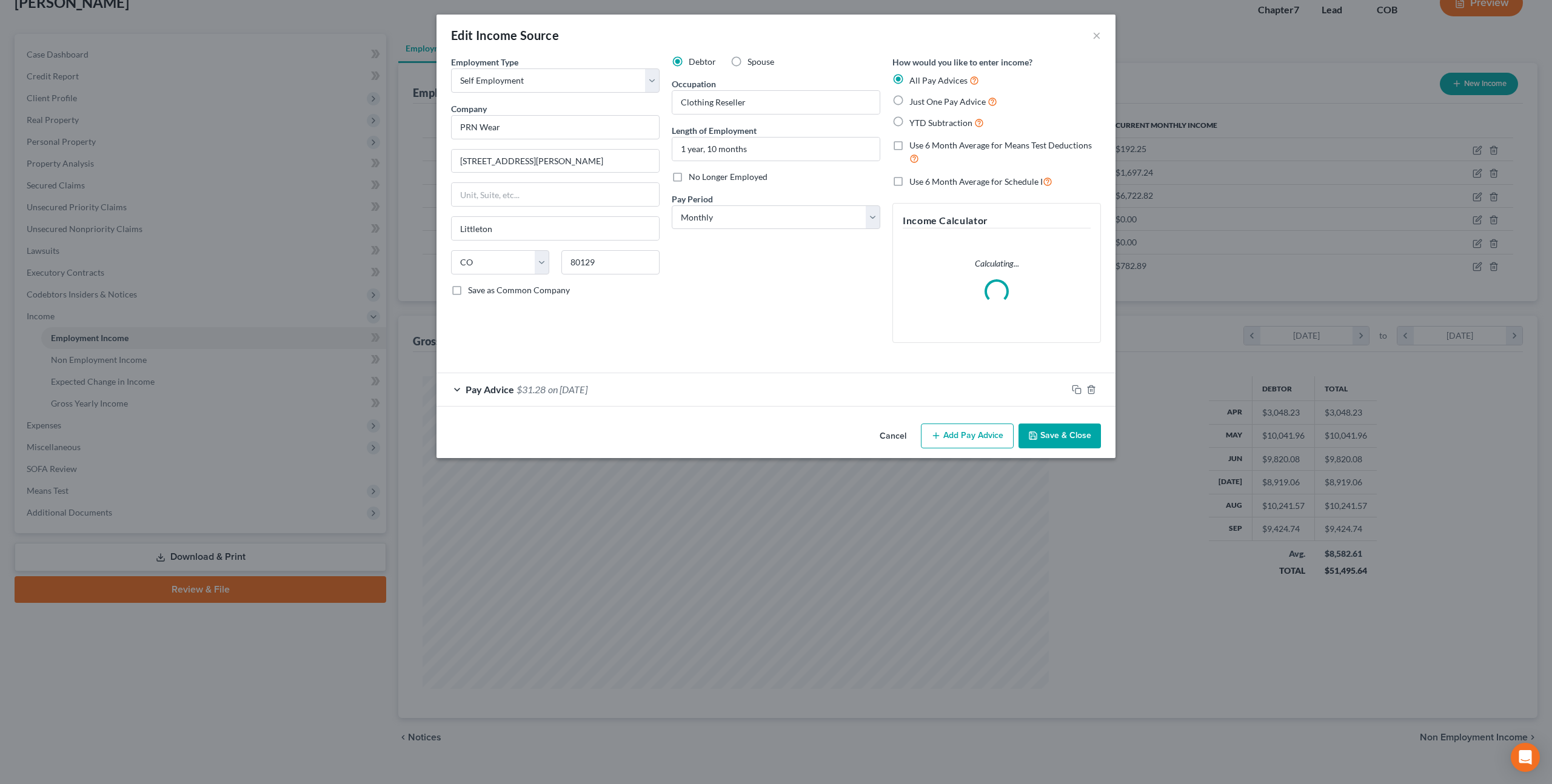
click at [800, 393] on div "Pay Advice $31.28 on 09/30/2025" at bounding box center [752, 389] width 631 height 32
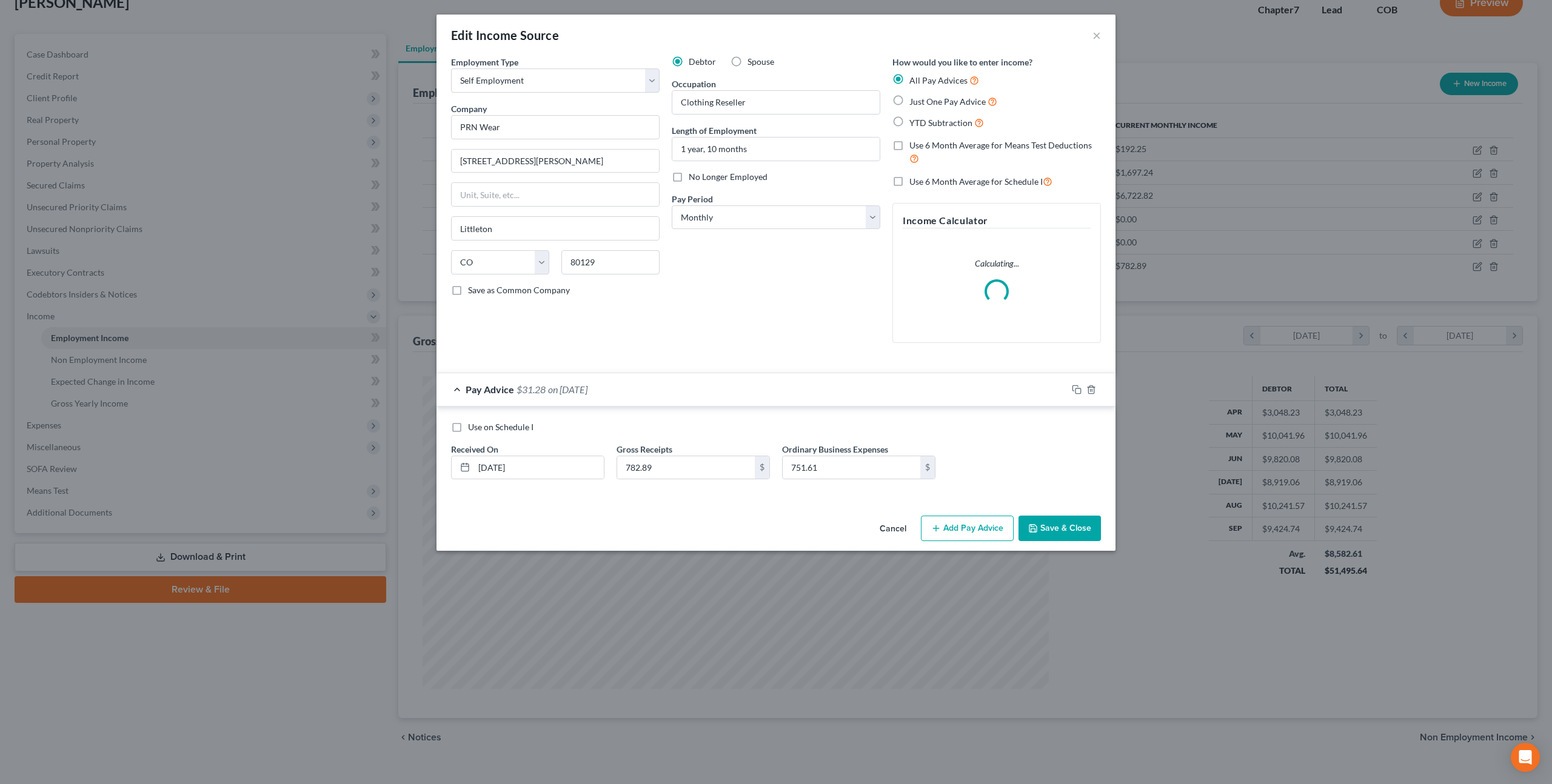
click at [883, 530] on button "Cancel" at bounding box center [893, 529] width 46 height 24
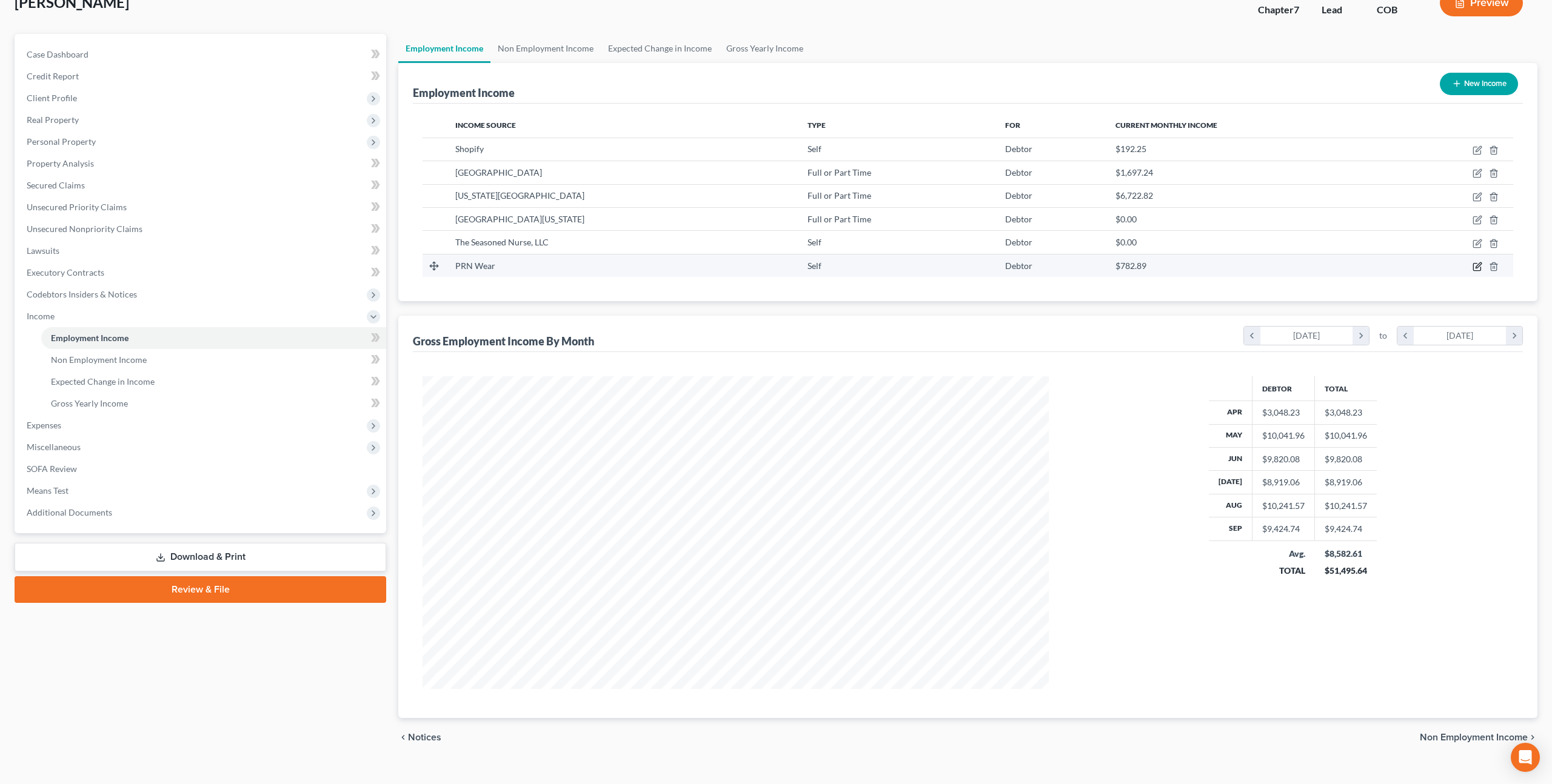
click at [1476, 266] on icon "button" at bounding box center [1477, 267] width 10 height 10
select select "1"
select select "5"
select select "0"
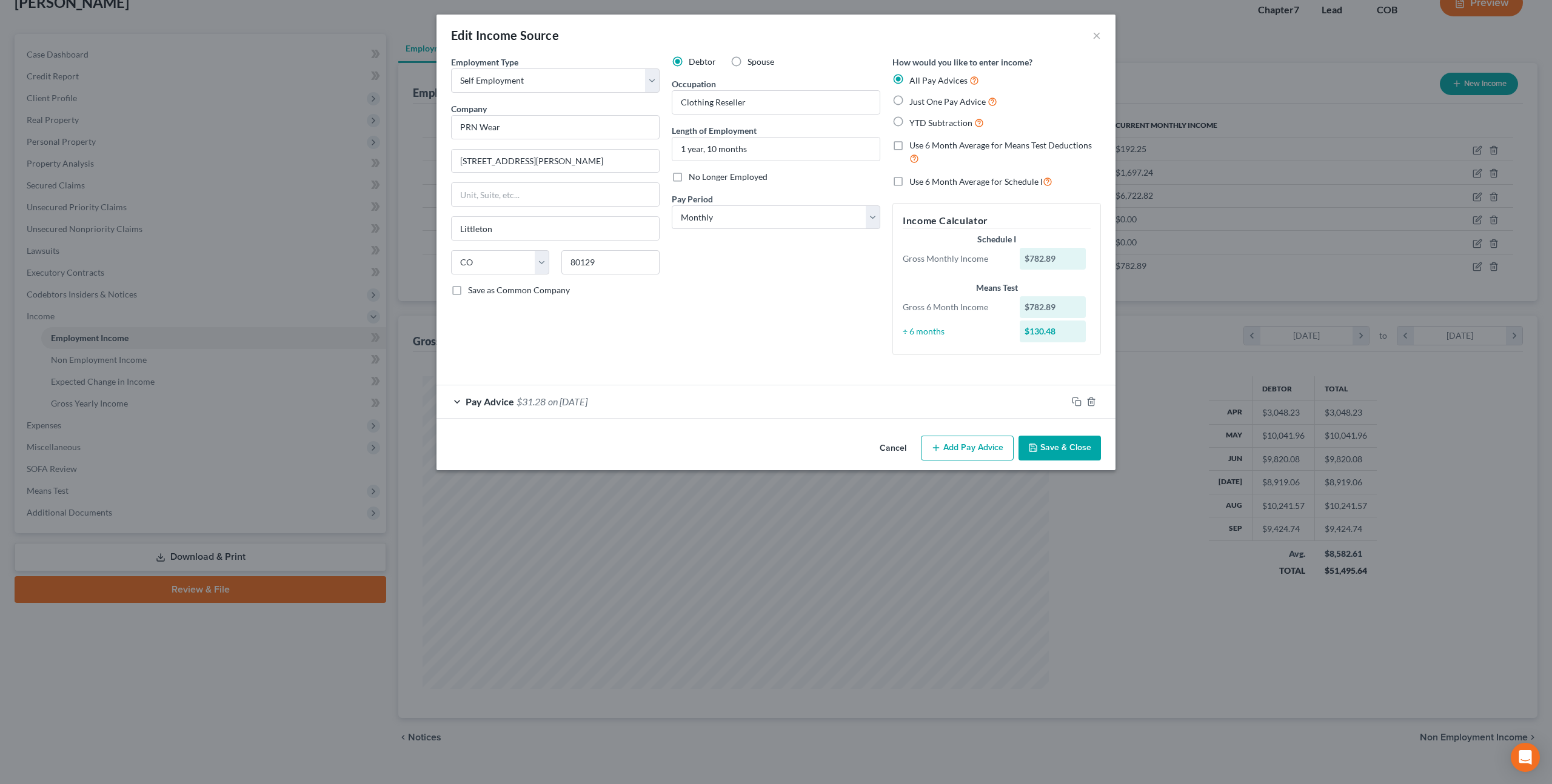
click at [897, 447] on button "Cancel" at bounding box center [893, 449] width 46 height 24
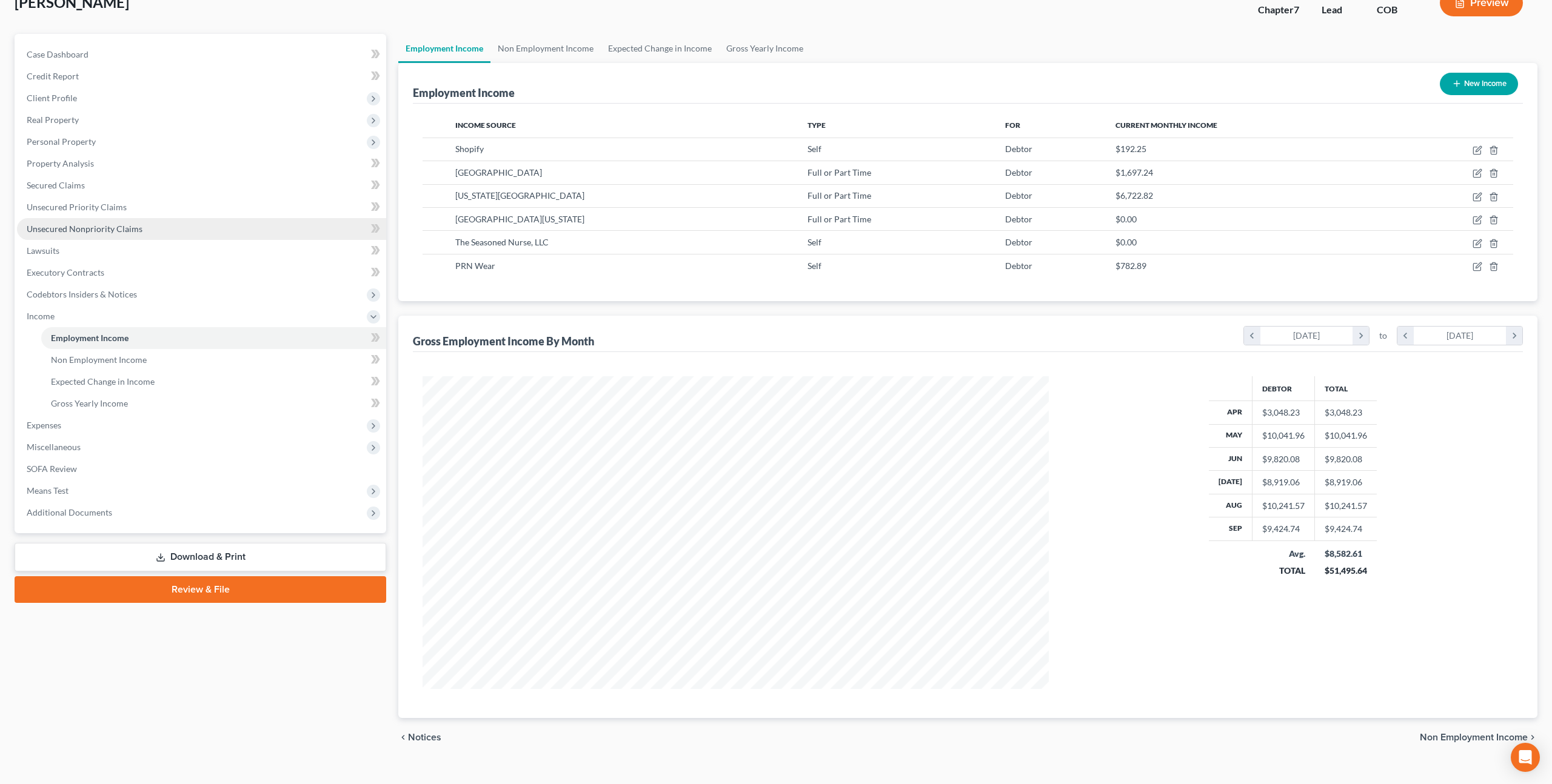
click at [143, 227] on link "Unsecured Nonpriority Claims" at bounding box center [201, 229] width 369 height 22
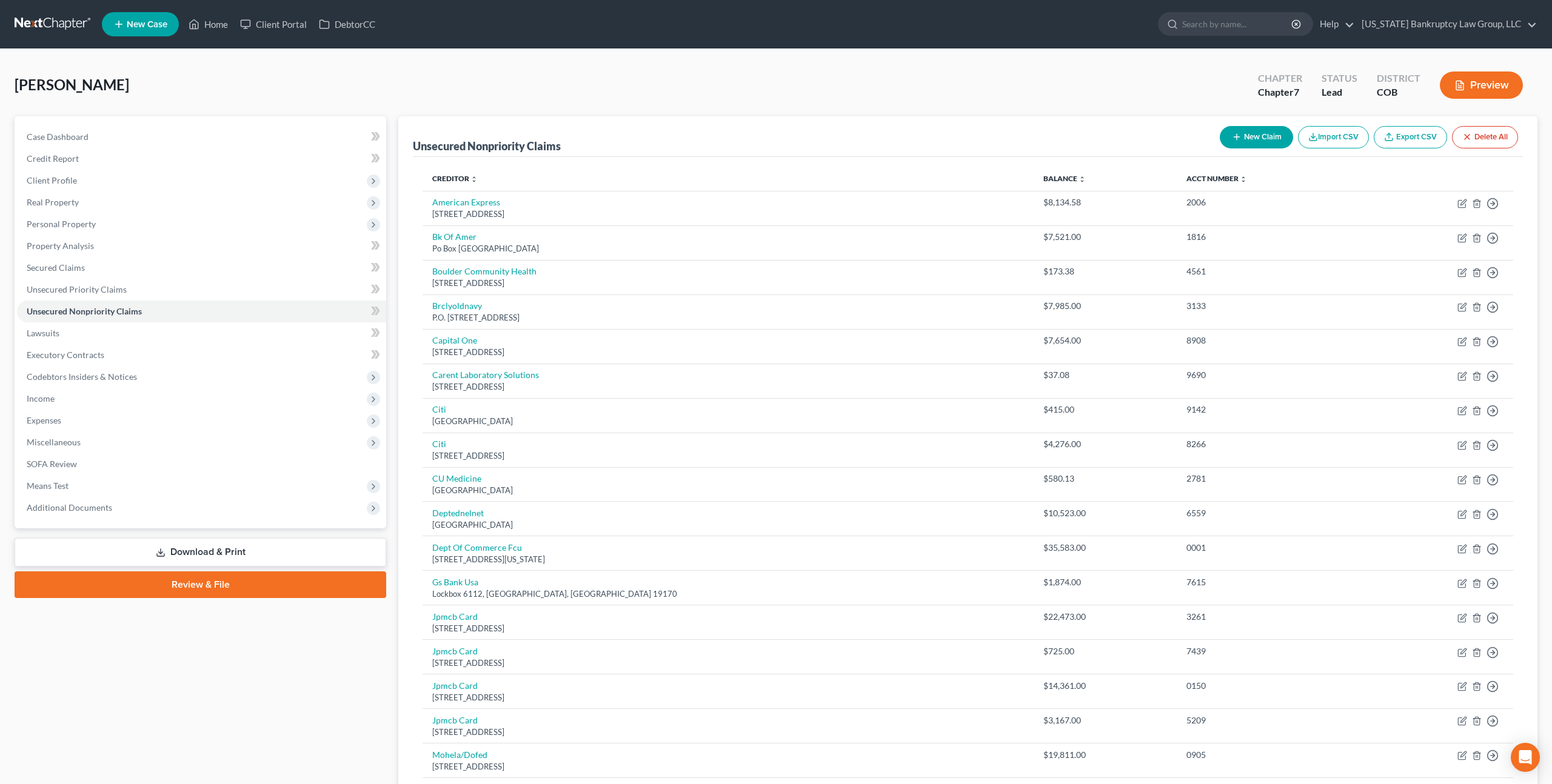
click at [1476, 89] on button "Preview" at bounding box center [1481, 85] width 83 height 27
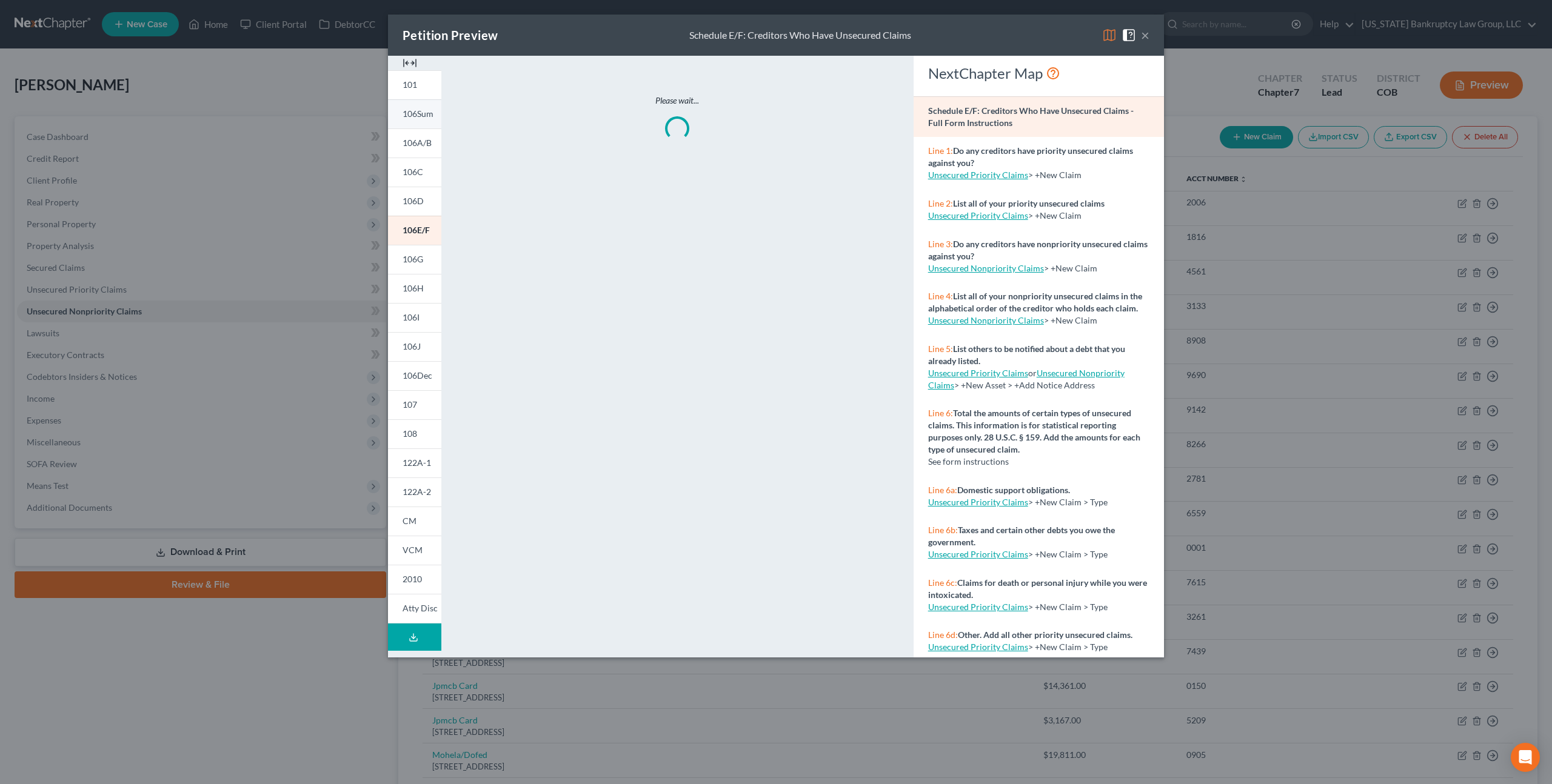
click at [423, 115] on span "106Sum" at bounding box center [418, 113] width 31 height 10
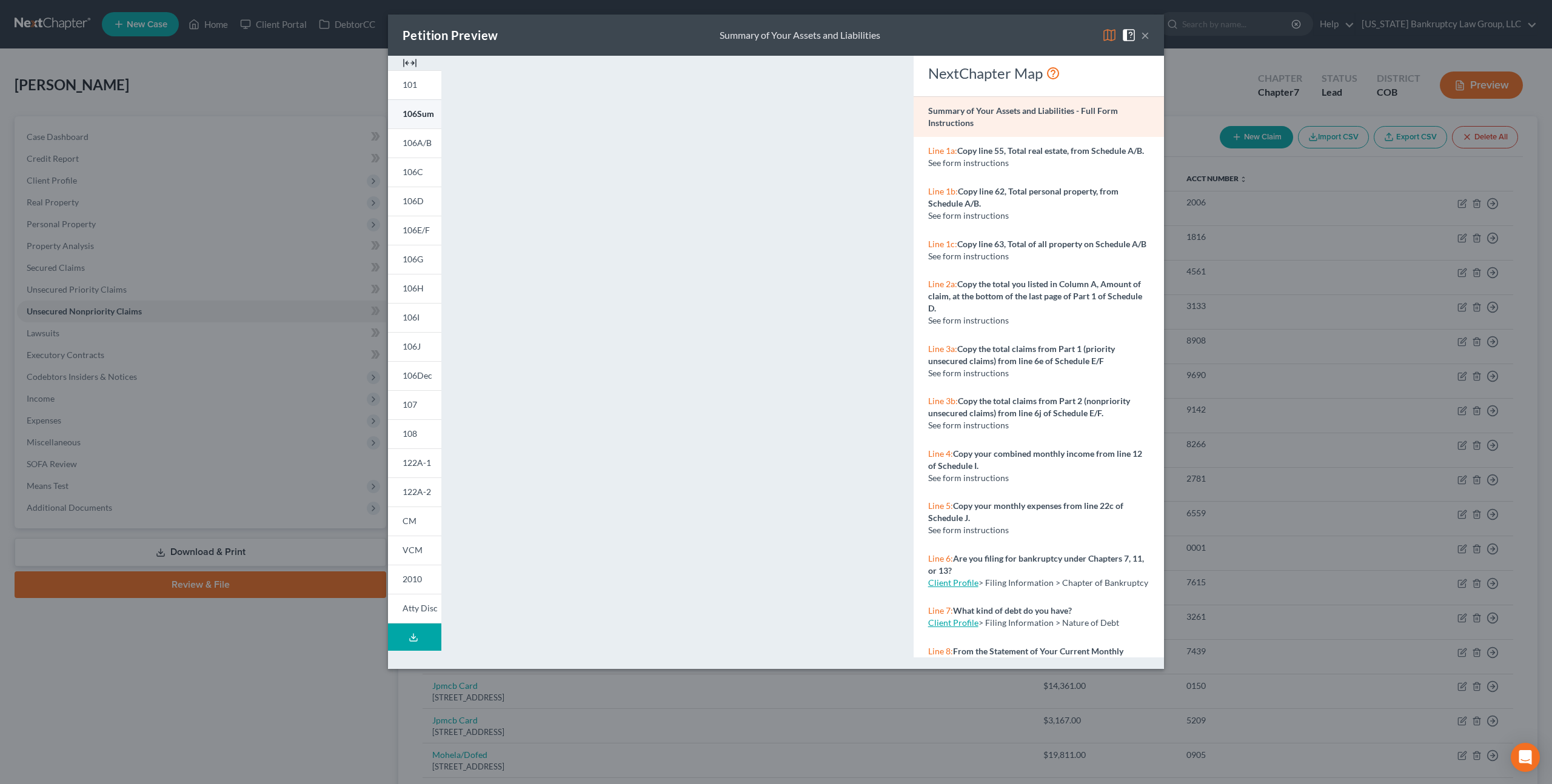
click at [409, 110] on span "106Sum" at bounding box center [418, 113] width 32 height 10
click at [1145, 35] on button "×" at bounding box center [1145, 35] width 8 height 15
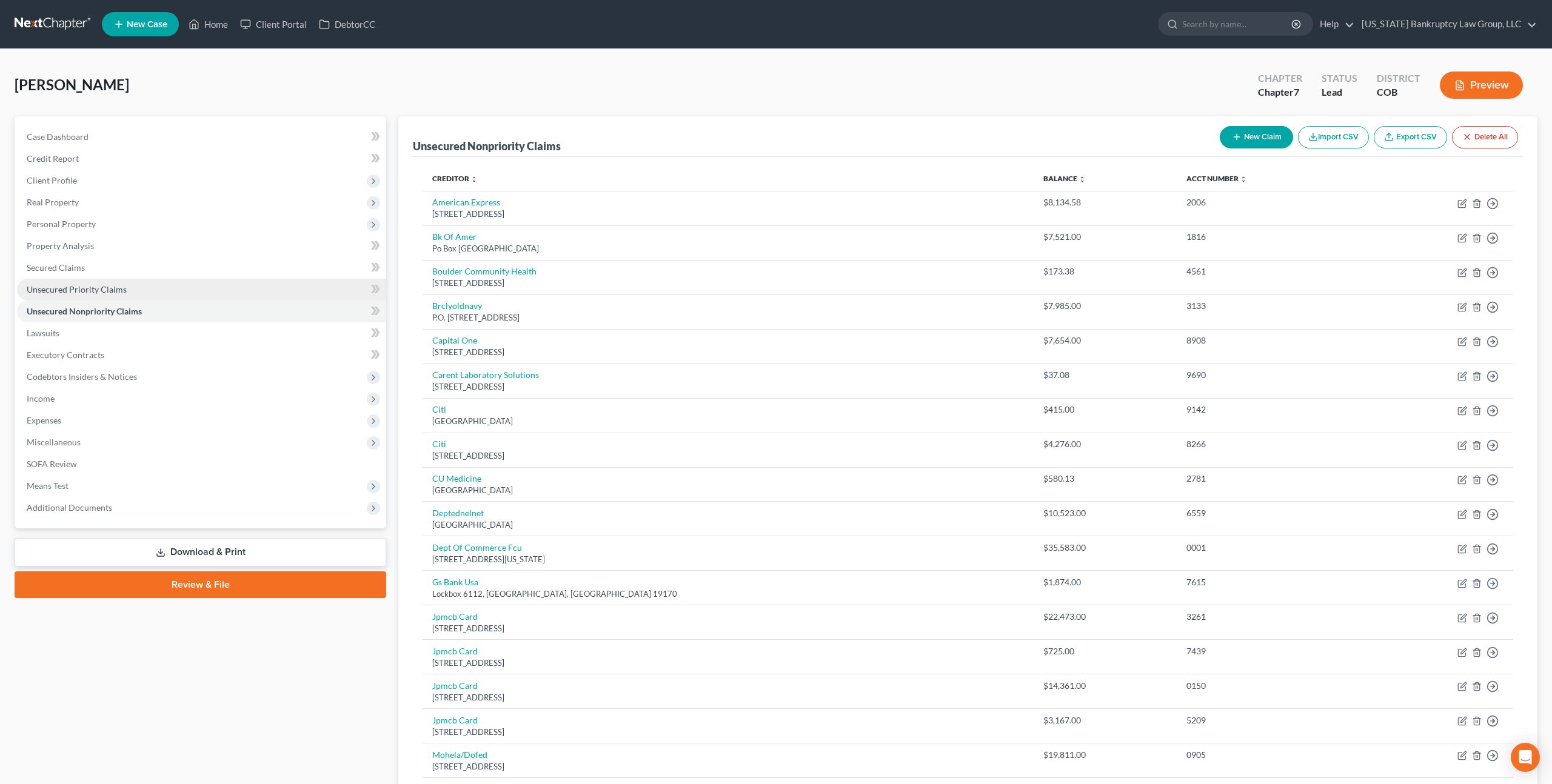
click at [101, 285] on span "Unsecured Priority Claims" at bounding box center [77, 289] width 100 height 10
